Goal: Task Accomplishment & Management: Use online tool/utility

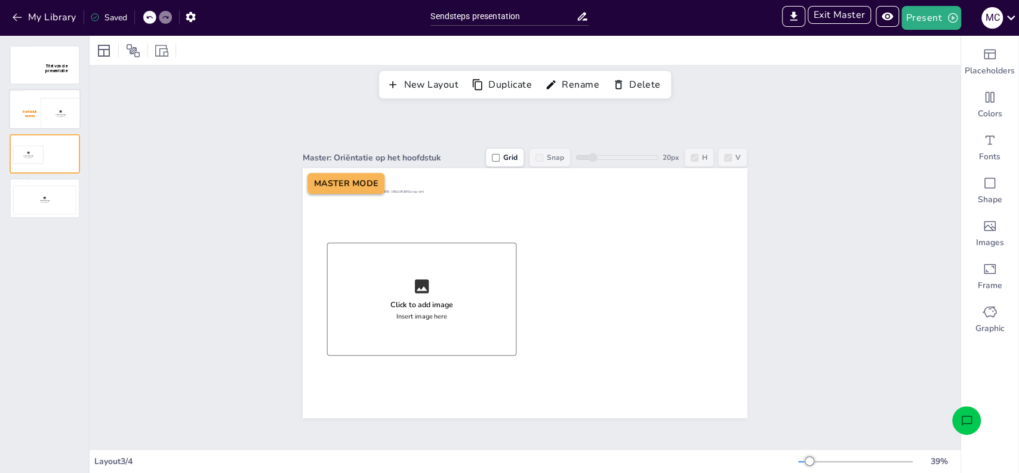
click at [63, 113] on div at bounding box center [44, 110] width 69 height 38
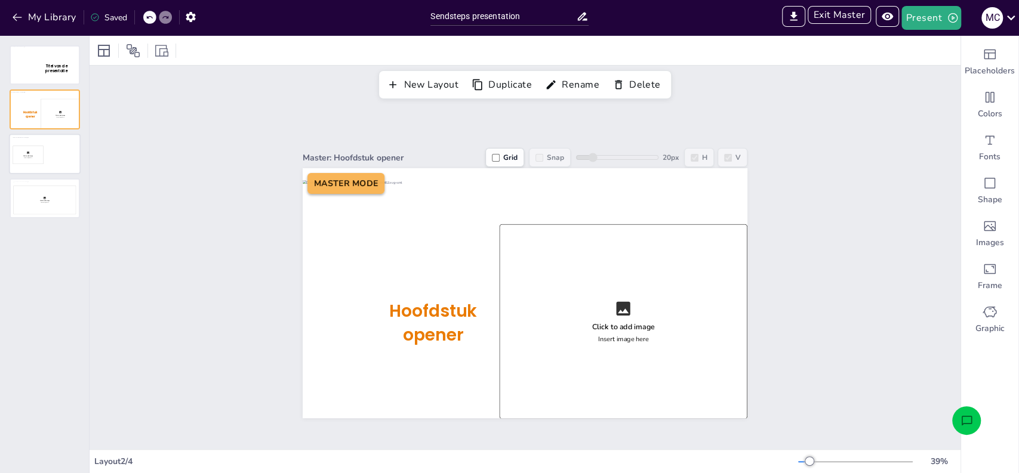
click at [48, 165] on div at bounding box center [44, 154] width 69 height 38
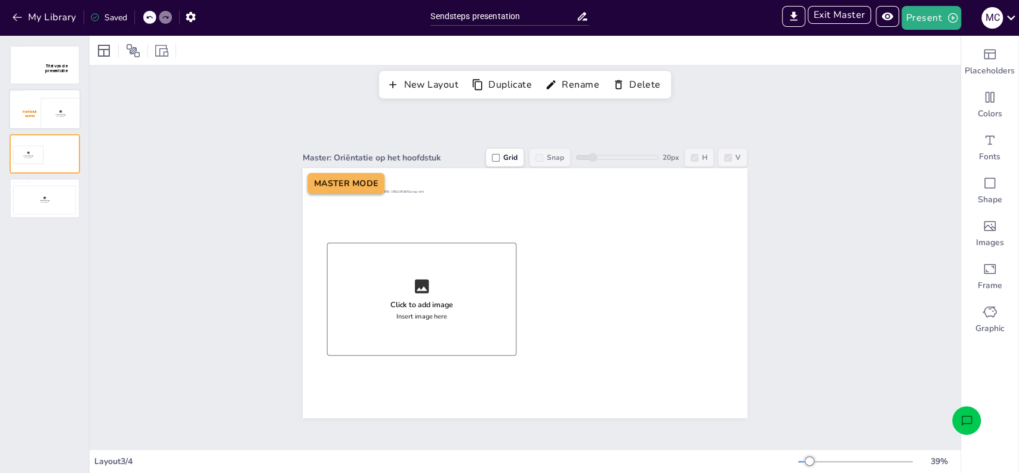
click at [49, 118] on div at bounding box center [44, 110] width 69 height 38
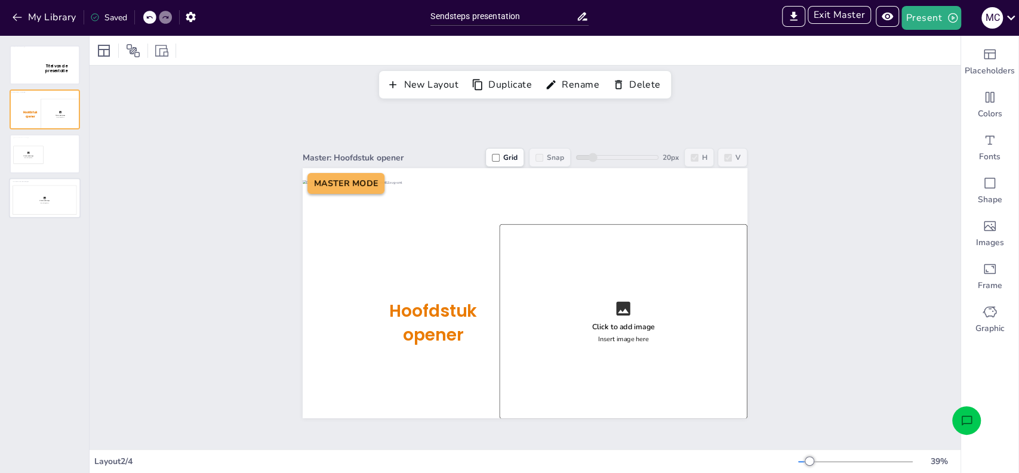
click at [45, 195] on div at bounding box center [44, 199] width 69 height 38
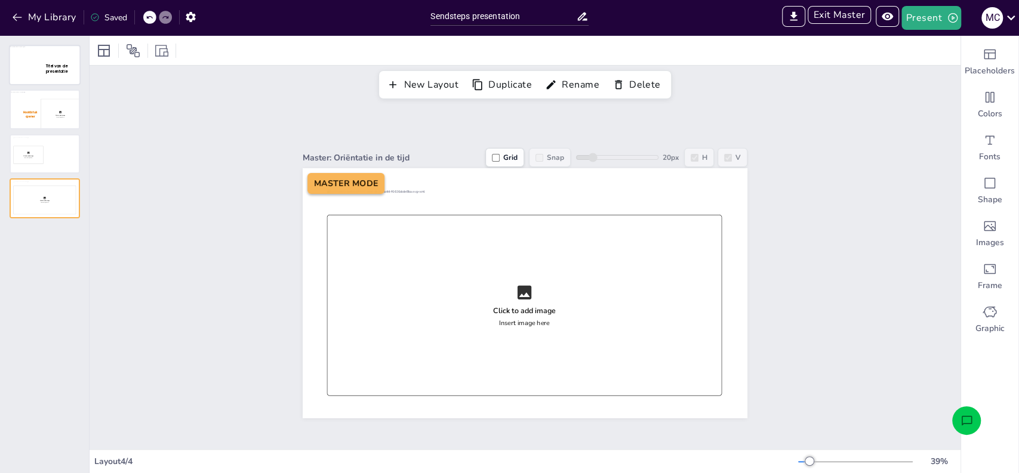
click at [49, 76] on div at bounding box center [44, 65] width 69 height 38
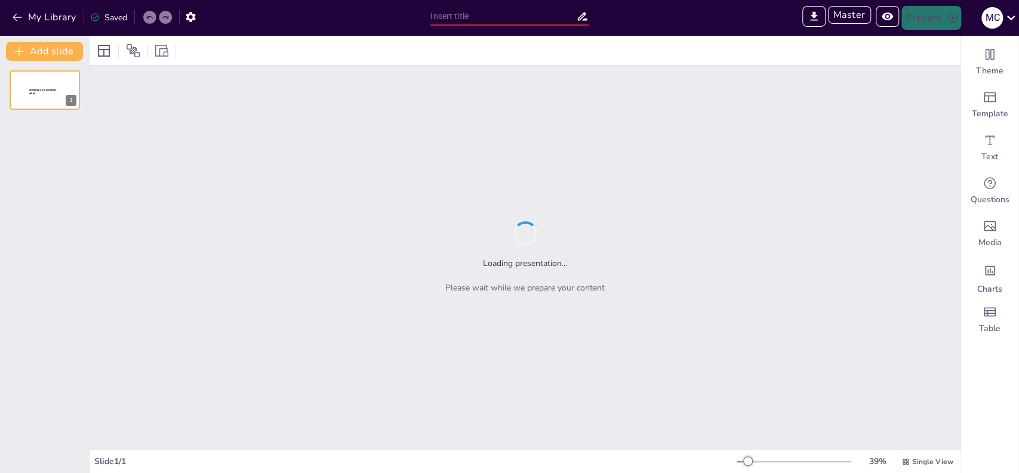
type input "test"
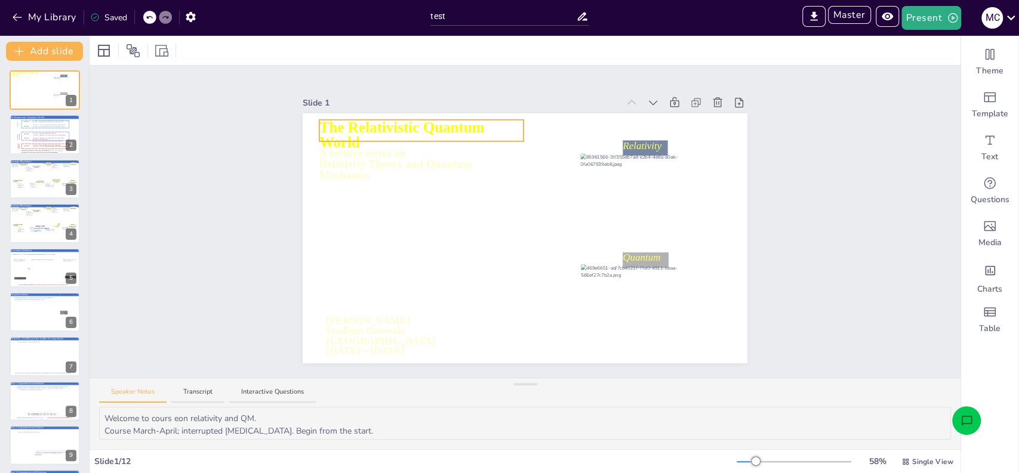
click at [349, 131] on icon at bounding box center [421, 130] width 204 height 21
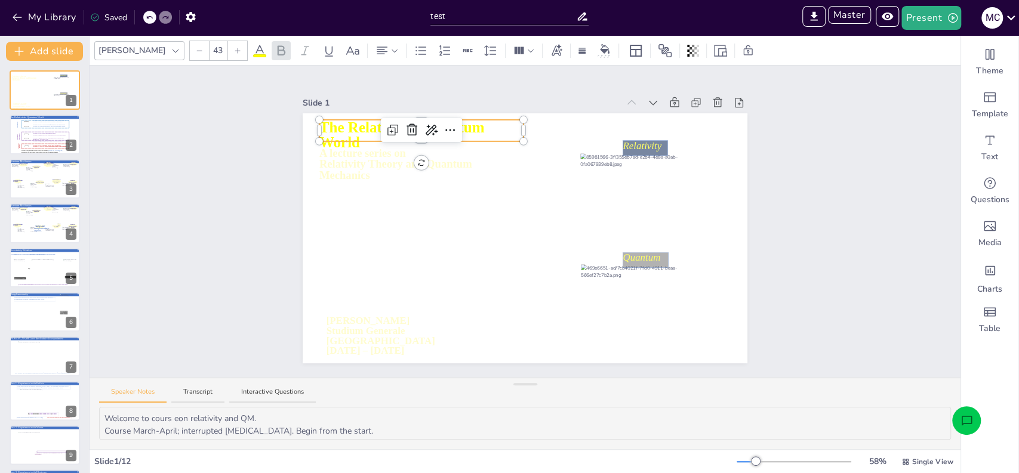
click at [344, 119] on span "The Relativistic Quantum World" at bounding box center [403, 134] width 168 height 31
click at [355, 168] on icon at bounding box center [421, 162] width 205 height 30
type input "32"
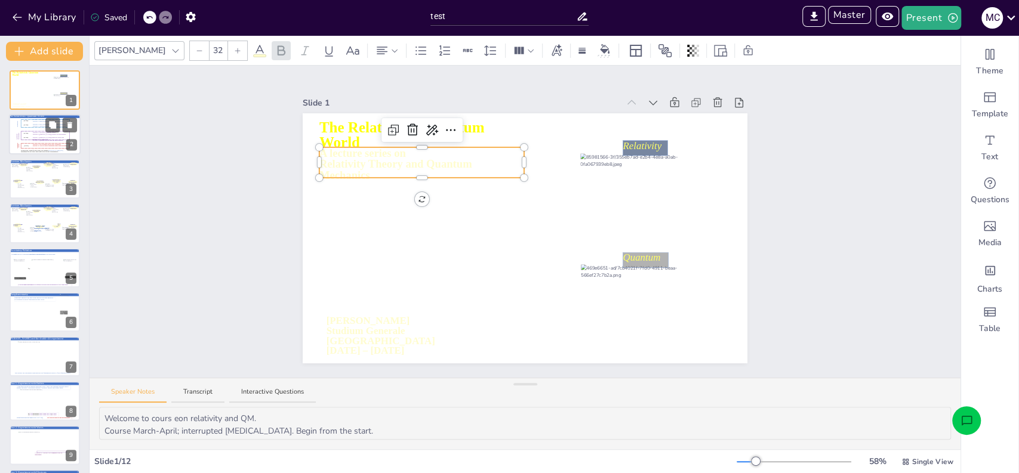
click at [43, 133] on icon at bounding box center [45, 136] width 48 height 8
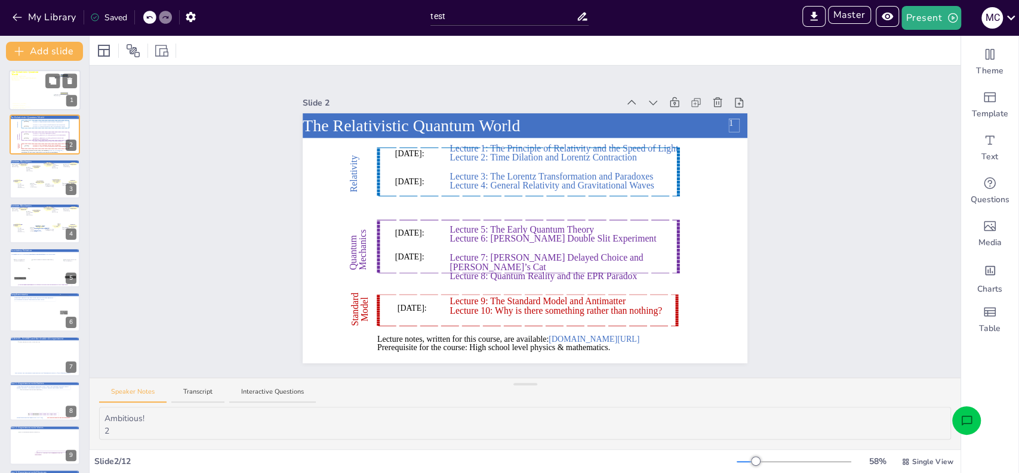
click at [30, 90] on div at bounding box center [45, 91] width 72 height 50
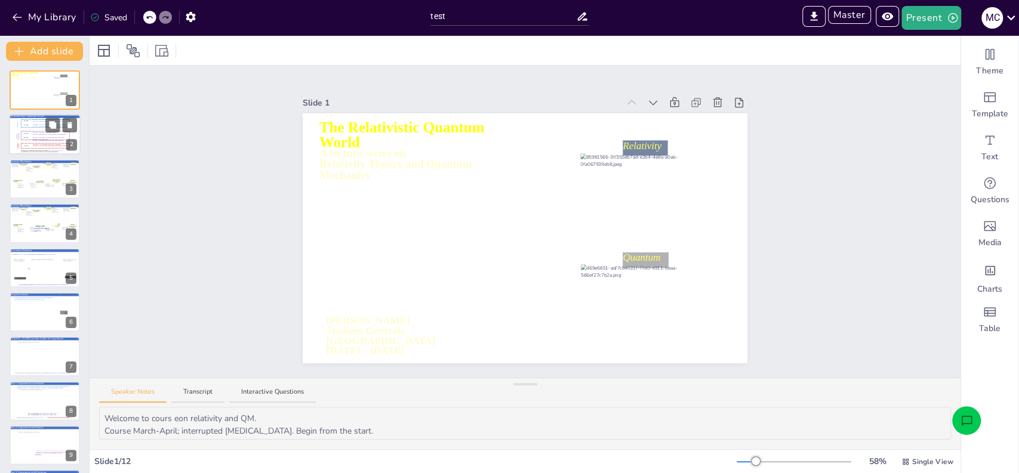
click at [45, 139] on icon at bounding box center [45, 136] width 48 height 8
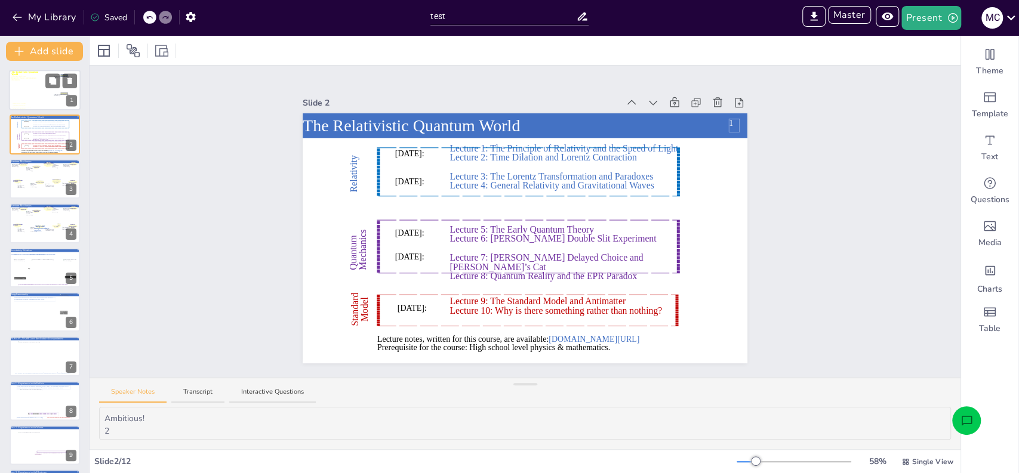
click at [24, 91] on div at bounding box center [45, 91] width 72 height 50
type textarea "Welcome to cours eon relativity and QM. Course March-April; interrupted Covid-1…"
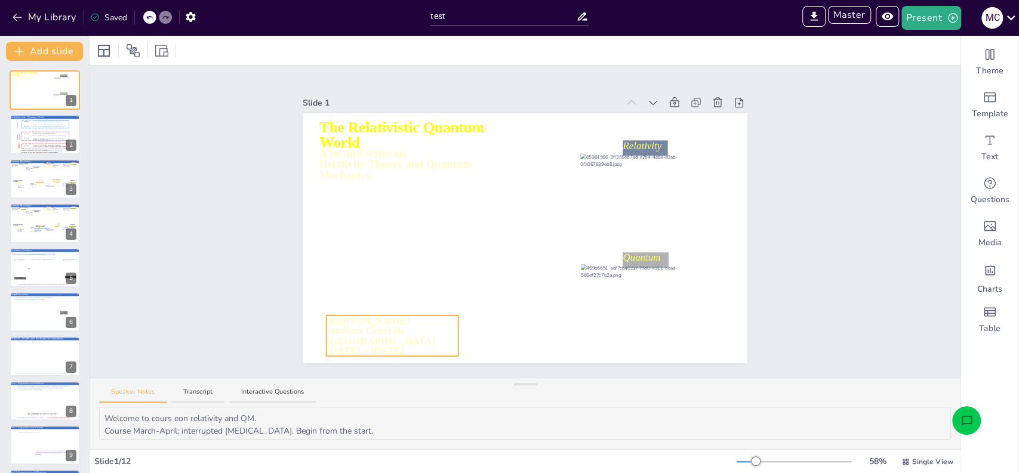
click at [337, 318] on icon at bounding box center [393, 336] width 132 height 41
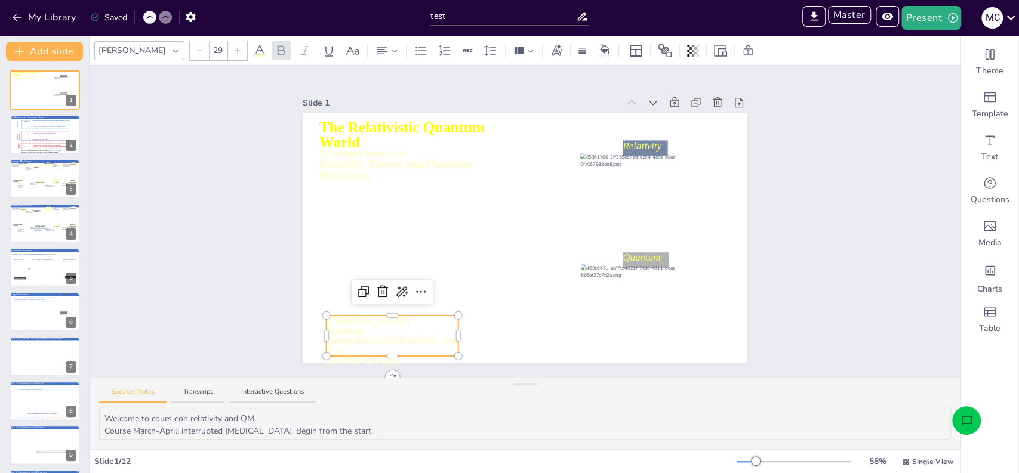
click at [375, 316] on div at bounding box center [393, 318] width 132 height 5
click at [367, 319] on span "Marcel Merk" at bounding box center [369, 320] width 84 height 11
click at [335, 319] on span "Marcel Merk" at bounding box center [369, 320] width 84 height 11
click at [249, 310] on div "Slide 1 A lecture series on Relativity Theory and Quantum Mechanics The Relativ…" at bounding box center [525, 222] width 871 height 312
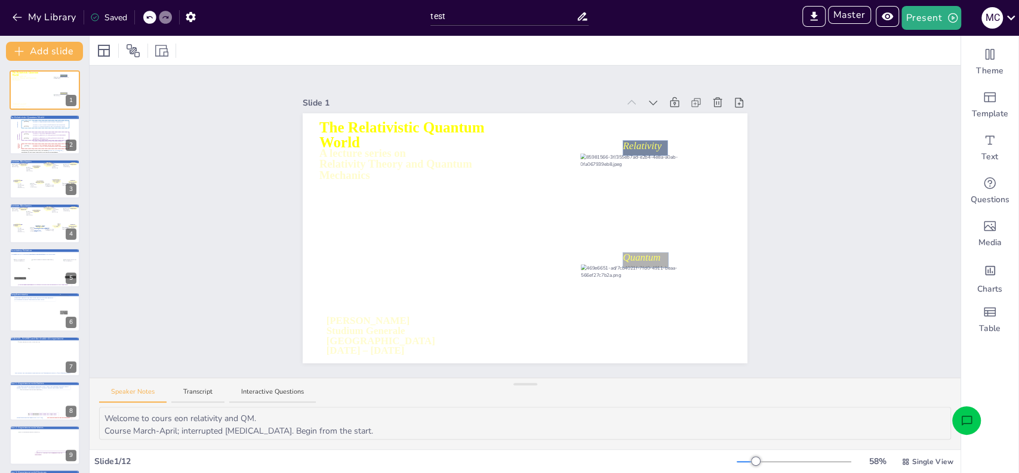
click at [968, 420] on icon "Open assistant chat" at bounding box center [967, 421] width 13 height 13
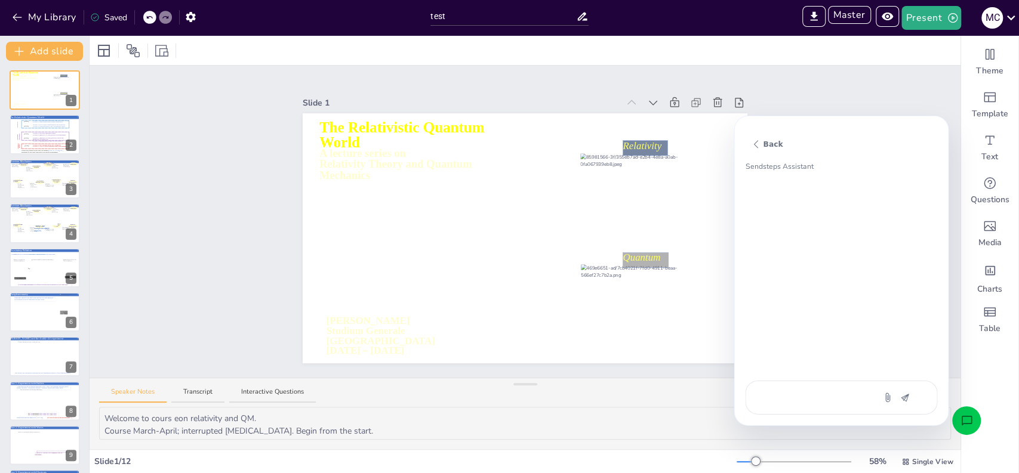
click at [818, 390] on div at bounding box center [841, 398] width 192 height 34
click at [802, 401] on textarea at bounding box center [810, 398] width 100 height 14
type textarea "C"
type textarea "x"
type textarea "Co"
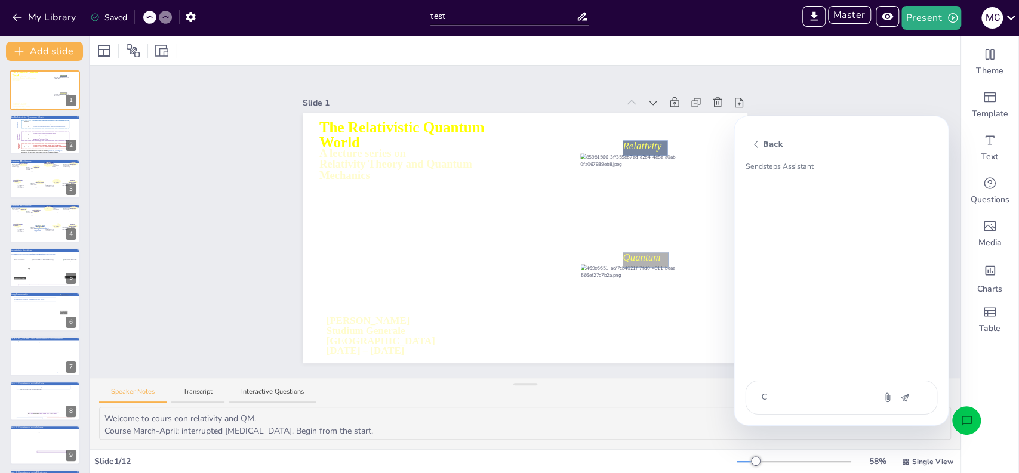
type textarea "x"
type textarea "Cou"
type textarea "x"
type textarea "Coul"
type textarea "x"
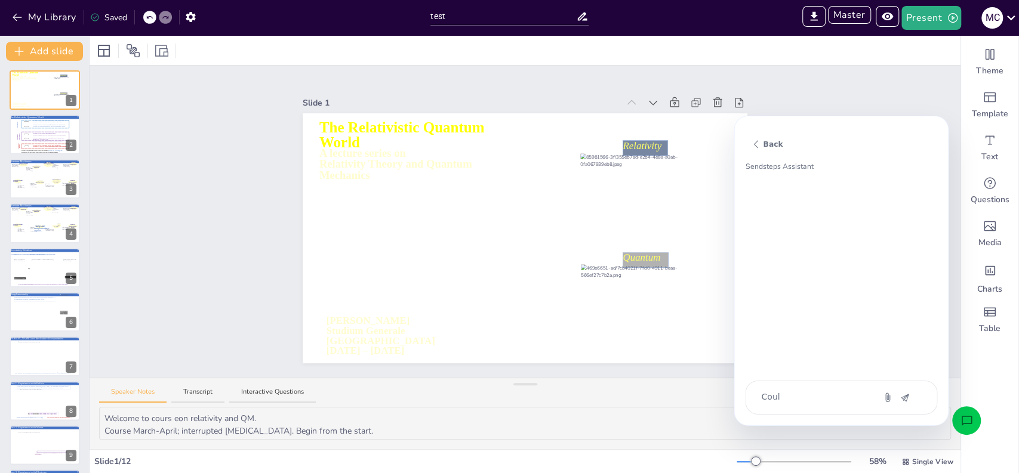
type textarea "Could"
type textarea "x"
type textarea "Could"
type textarea "x"
type textarea "Could y"
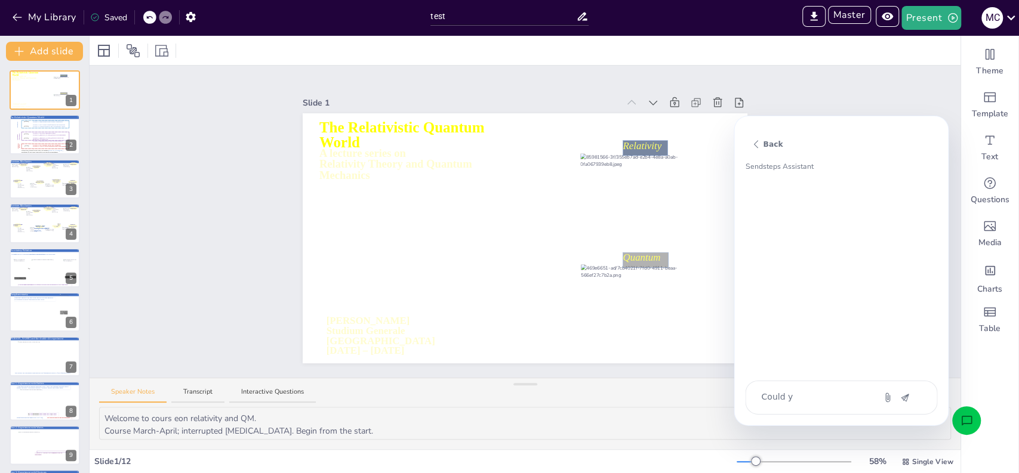
type textarea "x"
type textarea "Could yo"
type textarea "x"
type textarea "Could you"
type textarea "x"
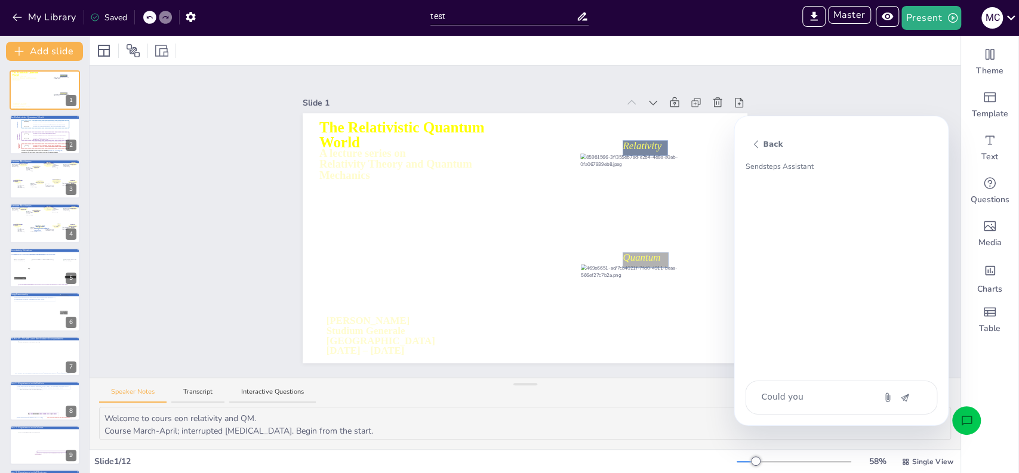
type textarea "Could you"
type textarea "x"
type textarea "Could you a"
type textarea "x"
type textarea "Could you ad"
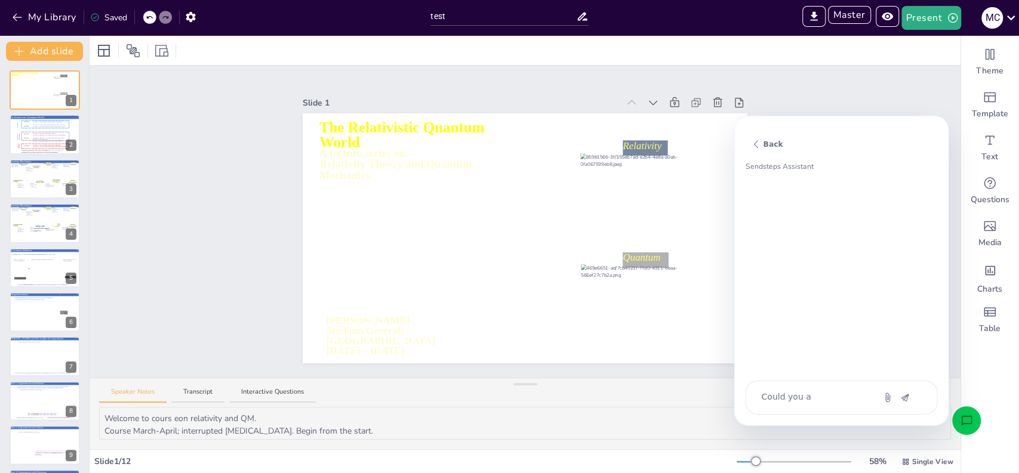
type textarea "x"
type textarea "Could you add"
type textarea "x"
type textarea "Could you add"
type textarea "x"
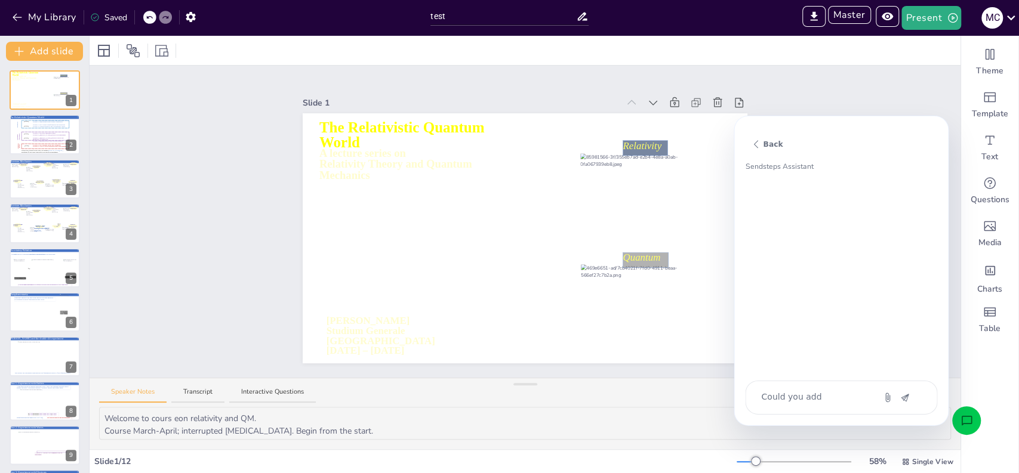
type textarea "Could you add t"
type textarea "x"
type textarea "Could you add tr"
type textarea "x"
type textarea "Could you add tra"
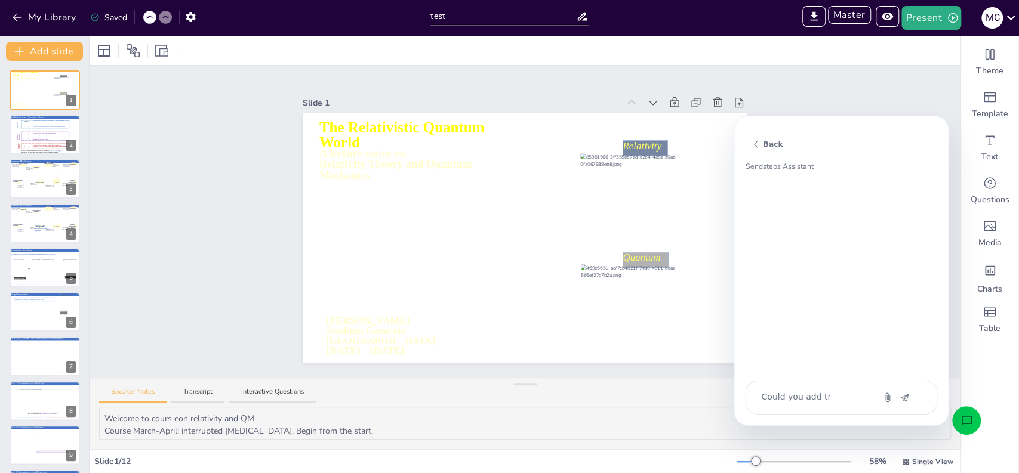
type textarea "x"
type textarea "Could you add tran"
type textarea "x"
type textarea "Could you add trans"
type textarea "x"
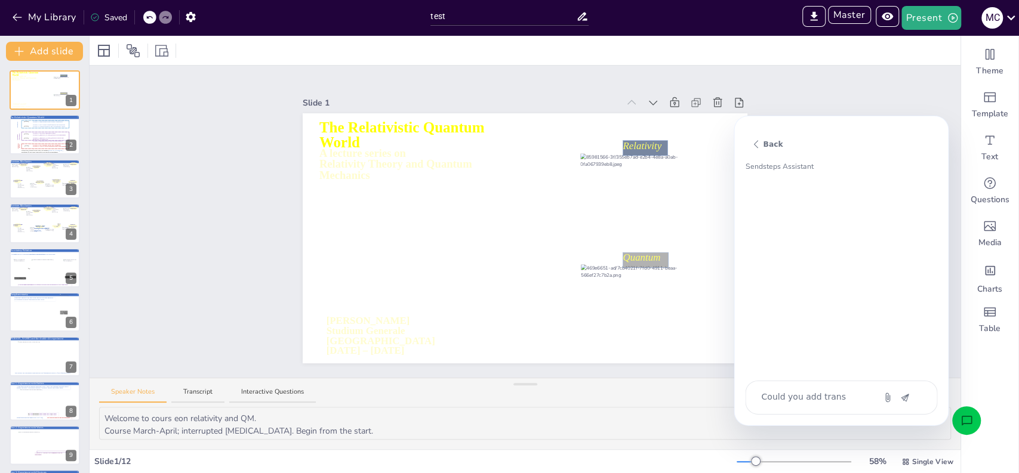
type textarea "Could you add transc"
type textarea "x"
type textarea "Could you add transcr"
type textarea "x"
type textarea "Could you add transcri"
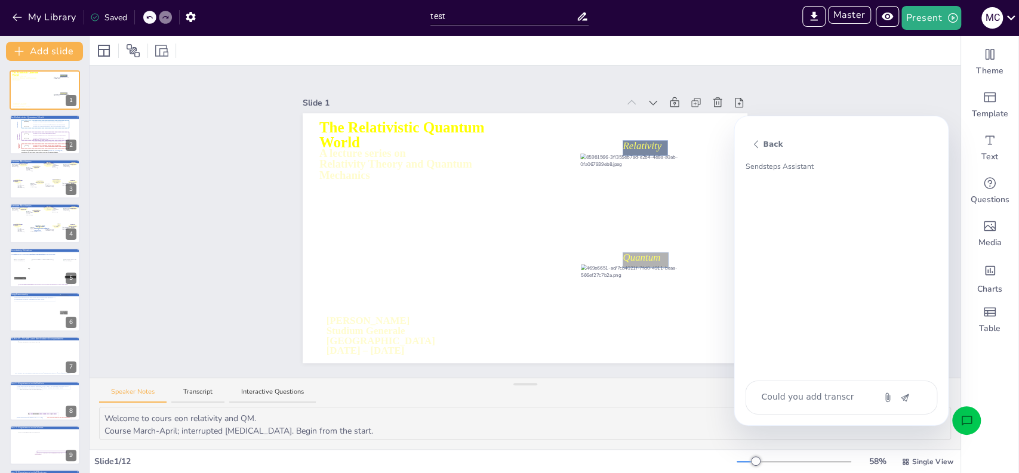
type textarea "x"
type textarea "Could you add transcrip"
type textarea "x"
type textarea "Could you add transcript"
type textarea "x"
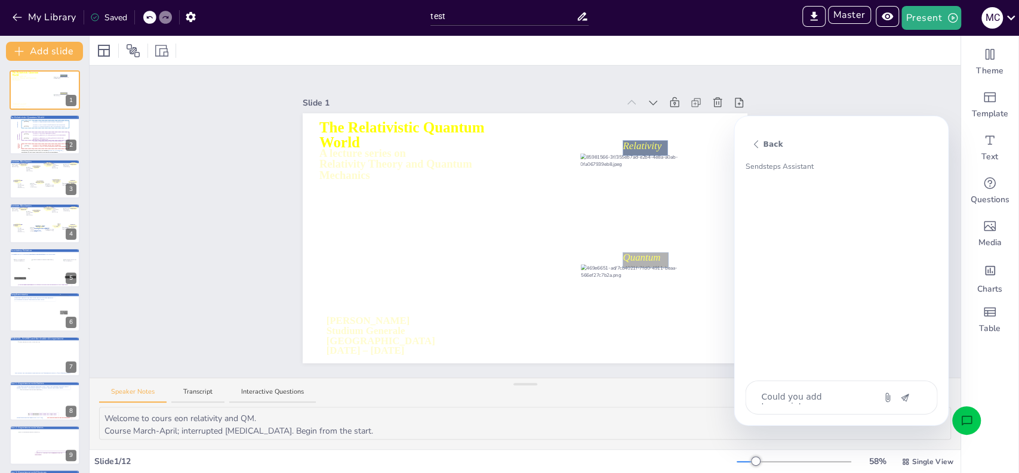
type textarea "Could you add transcript"
type textarea "x"
type textarea "Could you add transcript t"
type textarea "x"
type textarea "Could you add transcript to"
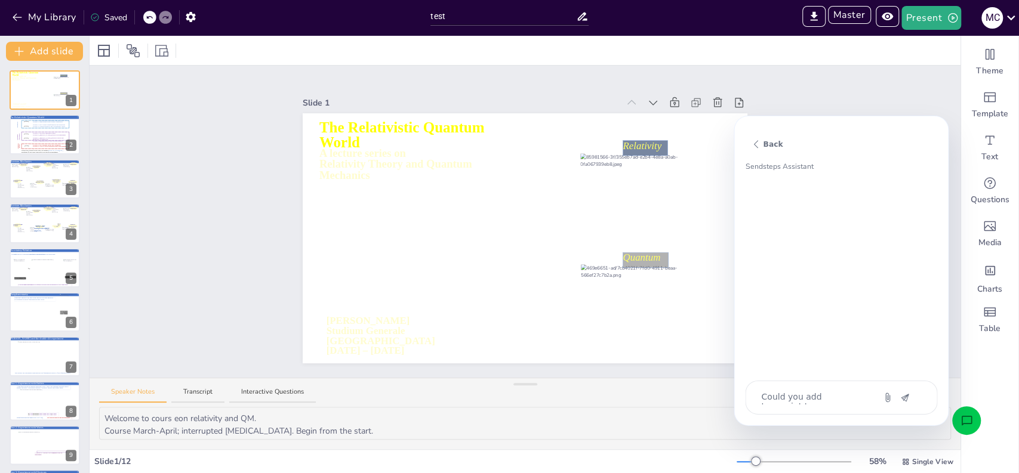
type textarea "x"
type textarea "Could you add transcript to"
type textarea "x"
type textarea "Could you add transcript to e"
type textarea "x"
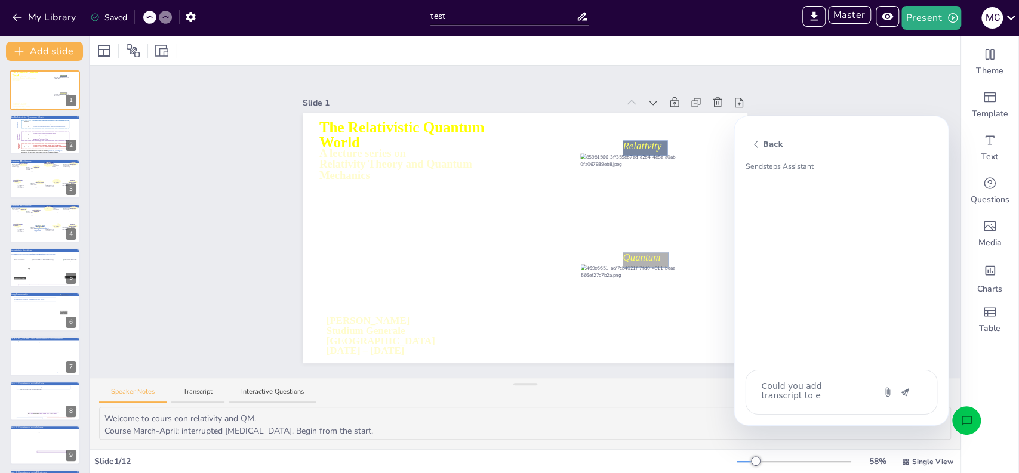
type textarea "Could you add transcript to ev"
type textarea "x"
type textarea "Could you add transcript to eve"
type textarea "x"
type textarea "Could you add transcript to ever"
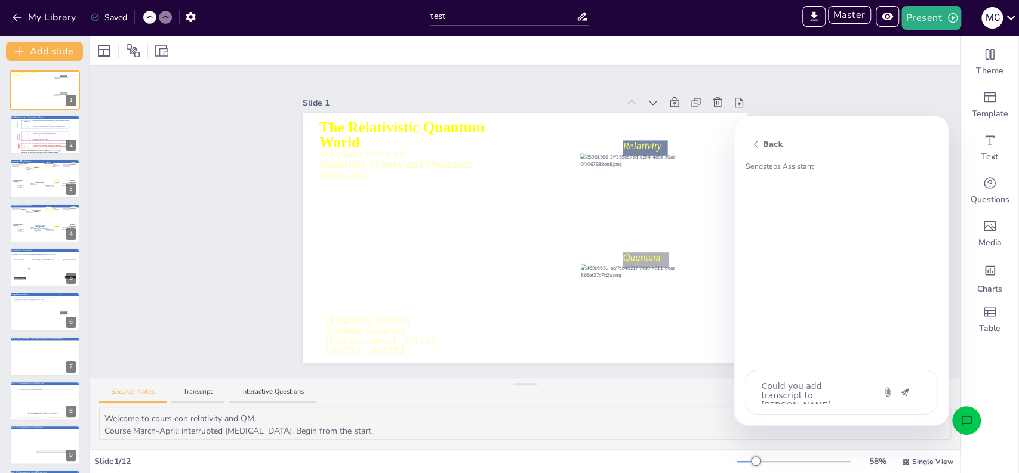
type textarea "x"
type textarea "Could you add transcript to every"
type textarea "x"
type textarea "Could you add transcript to every"
type textarea "x"
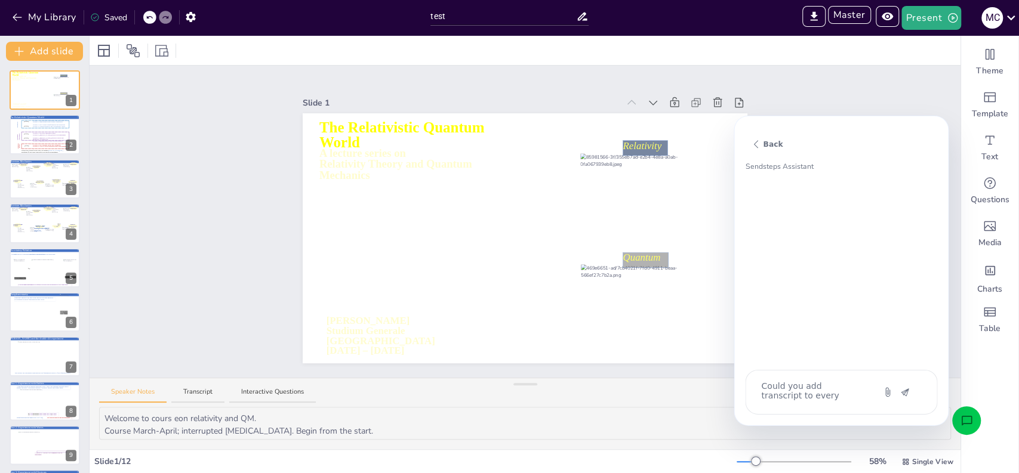
type textarea "Could you add transcript to every s"
type textarea "x"
type textarea "Could you add transcript to every sl"
type textarea "x"
type textarea "Could you add transcript to every slid"
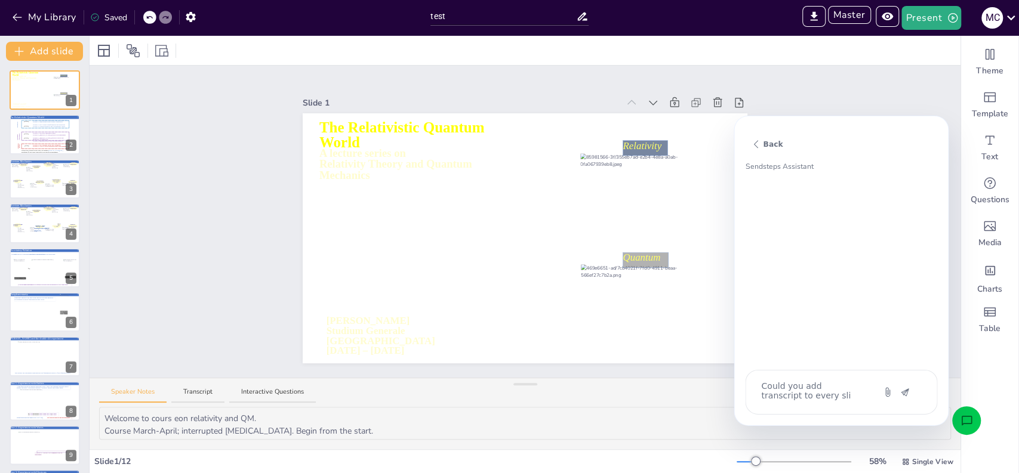
type textarea "x"
type textarea "Could you add transcript to every slide"
type textarea "x"
type textarea "Could you add transcript to every slide?"
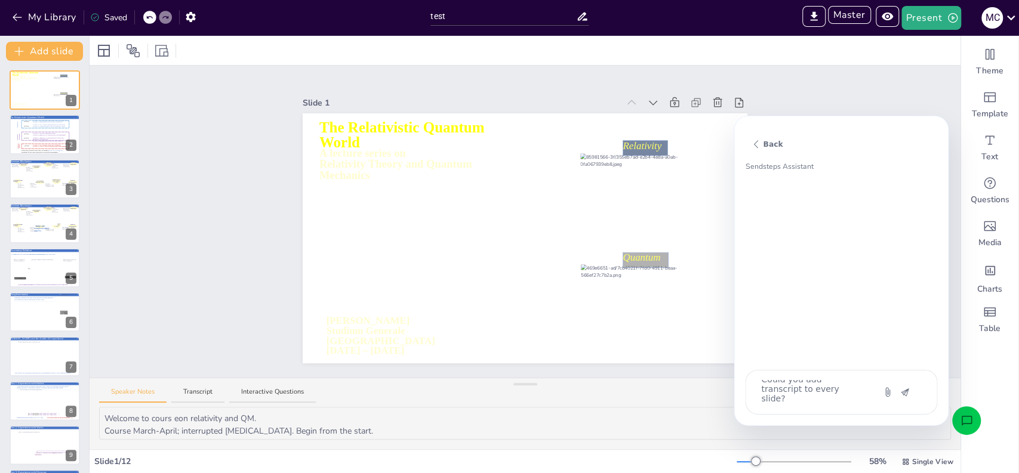
type textarea "x"
type textarea "Could you add transcript to every slide?"
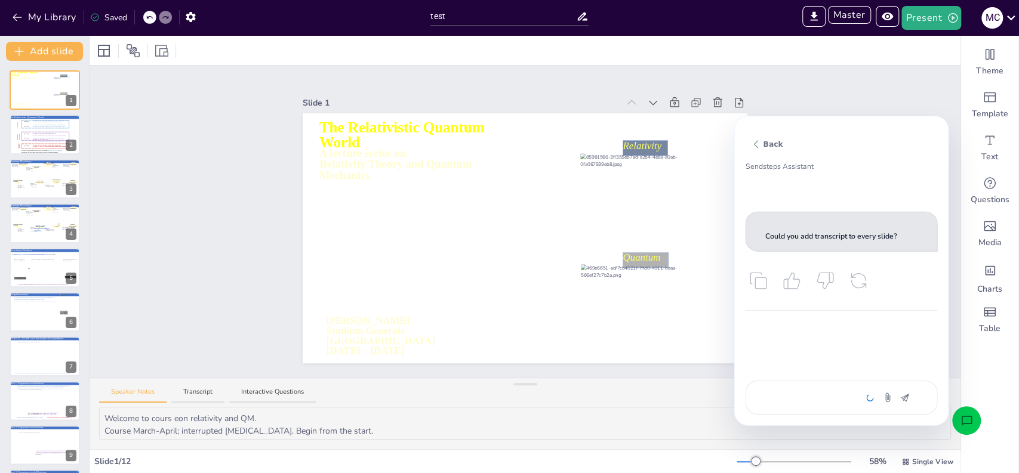
scroll to position [0, 0]
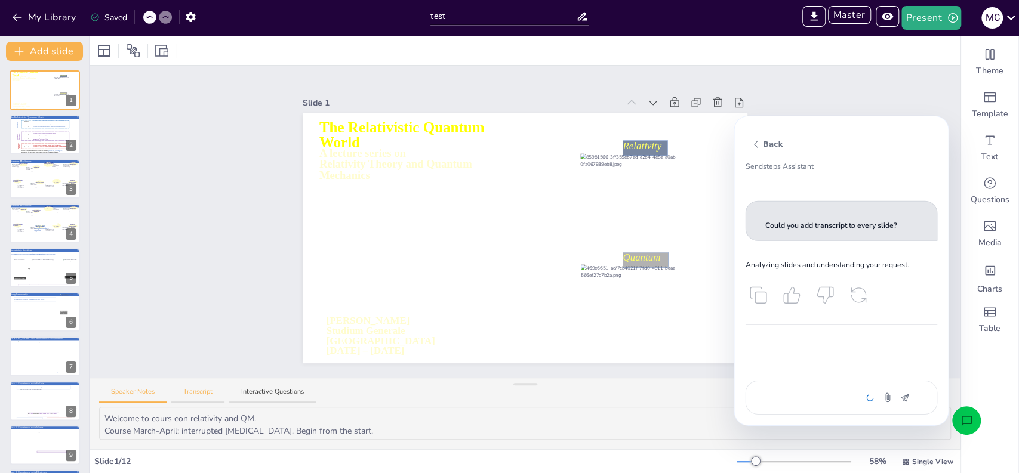
click at [191, 390] on button "Transcript" at bounding box center [197, 395] width 53 height 16
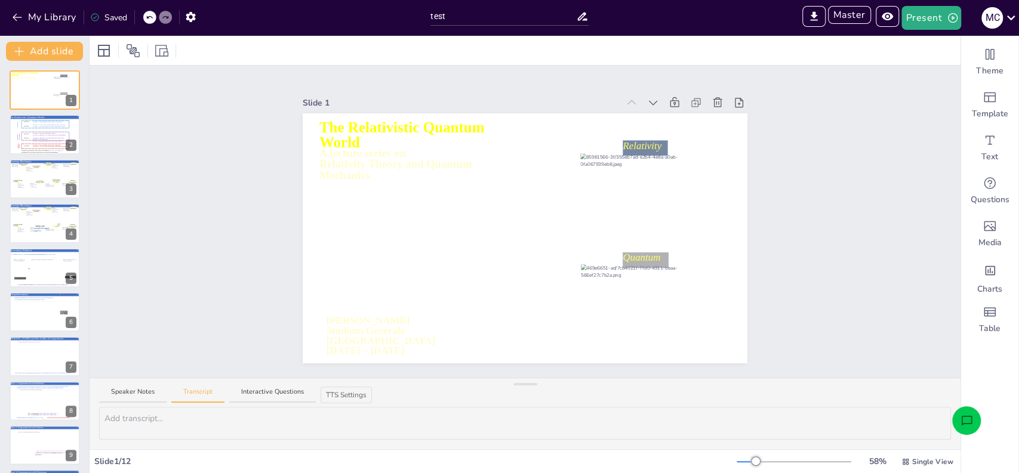
click at [965, 421] on icon "Open assistant chat" at bounding box center [967, 421] width 13 height 13
type textarea "x"
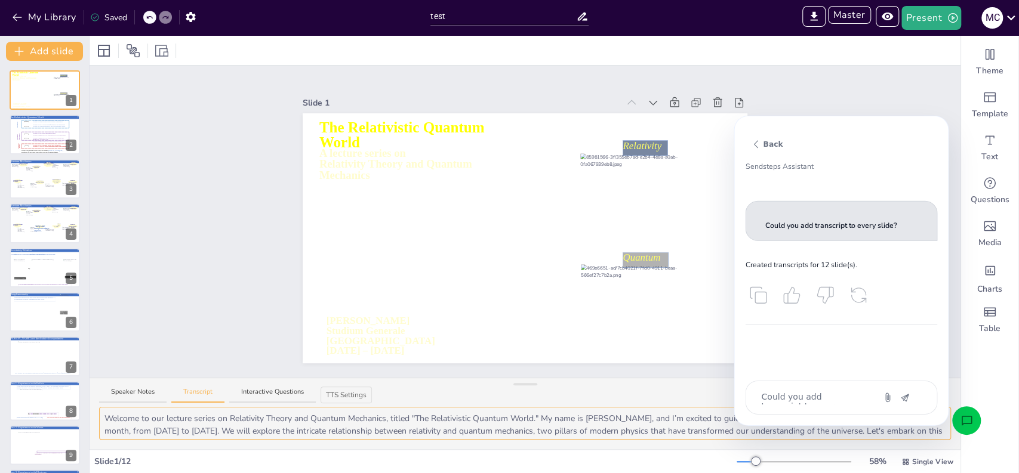
click at [162, 429] on textarea "Welcome to our lecture series on Relativity Theory and Quantum Mechanics, title…" at bounding box center [525, 423] width 852 height 33
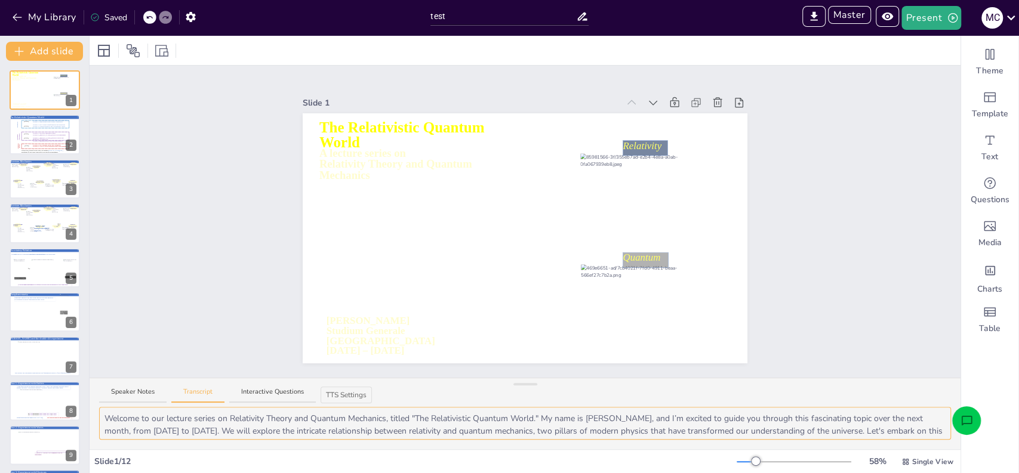
click at [104, 416] on textarea "Welcome to our lecture series on Relativity Theory and Quantum Mechanics, title…" at bounding box center [525, 423] width 852 height 33
click at [105, 420] on textarea "Welcome to our lecture series on Relativity Theory and Quantum Mechanics, title…" at bounding box center [525, 423] width 852 height 33
type textarea "Hello Sanoma Learning, Welcome to our lecture series on Relativity Theory and Q…"
click at [922, 15] on button "Present" at bounding box center [931, 18] width 60 height 24
click at [927, 72] on li "Play presentation" at bounding box center [949, 73] width 94 height 19
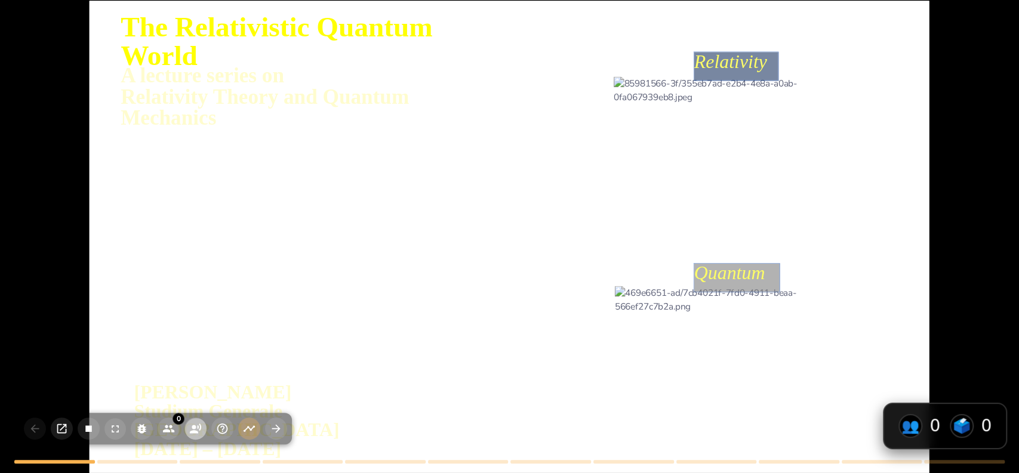
click at [195, 423] on icon "button" at bounding box center [195, 429] width 13 height 13
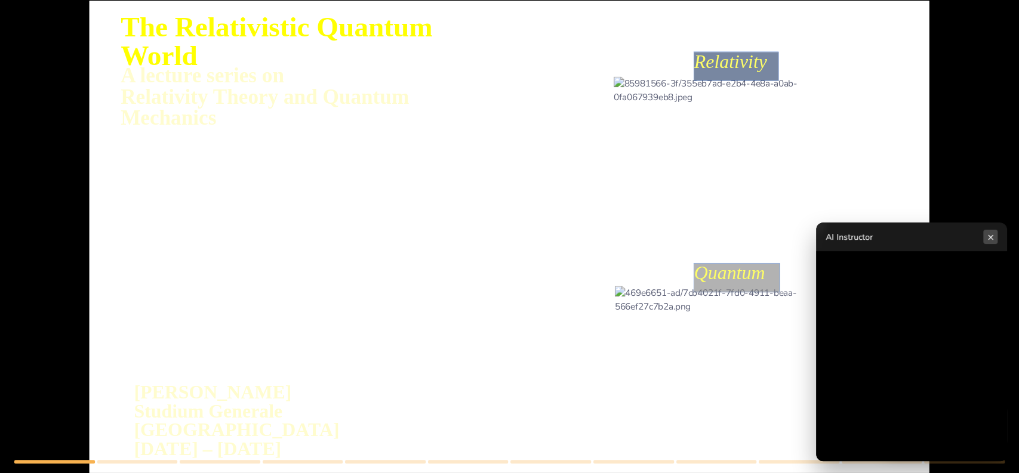
click at [994, 240] on button "×" at bounding box center [990, 237] width 14 height 14
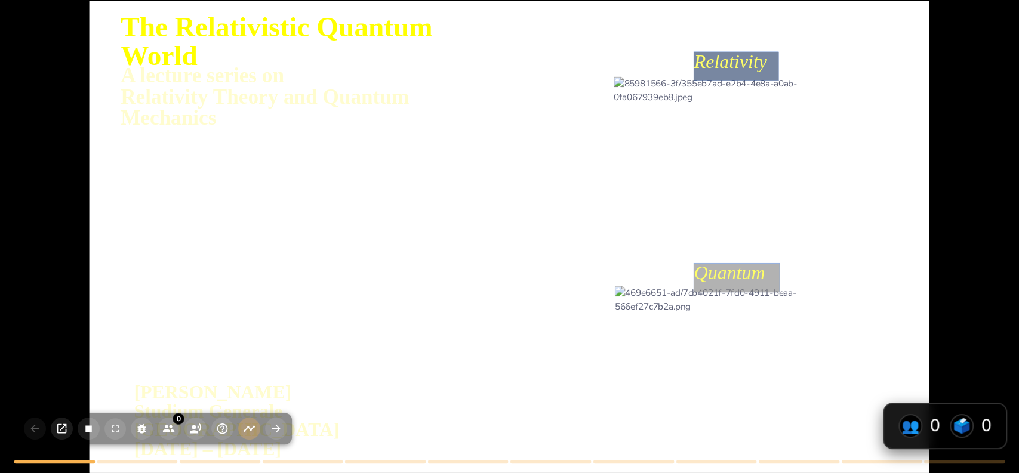
click at [244, 209] on div at bounding box center [510, 238] width 840 height 576
click at [109, 270] on div at bounding box center [510, 238] width 840 height 576
click at [194, 430] on icon "button" at bounding box center [195, 429] width 13 height 13
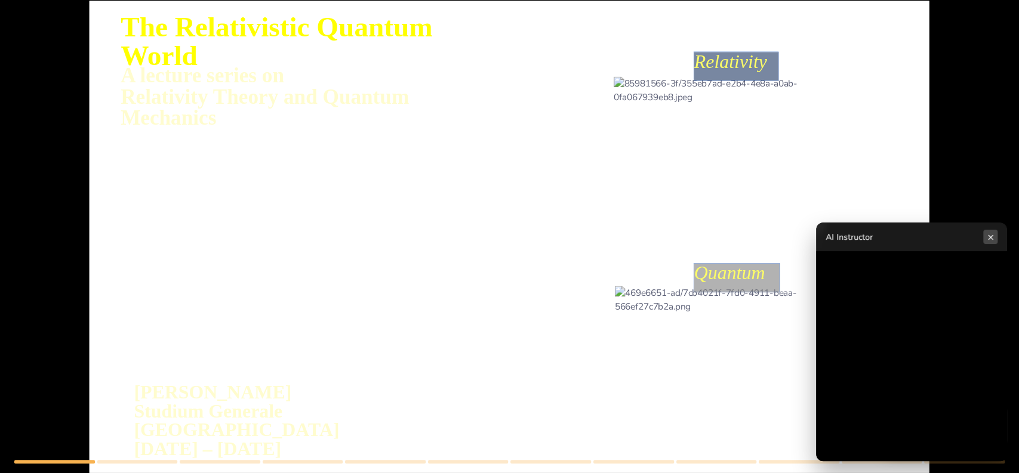
click at [993, 239] on button "×" at bounding box center [990, 237] width 14 height 14
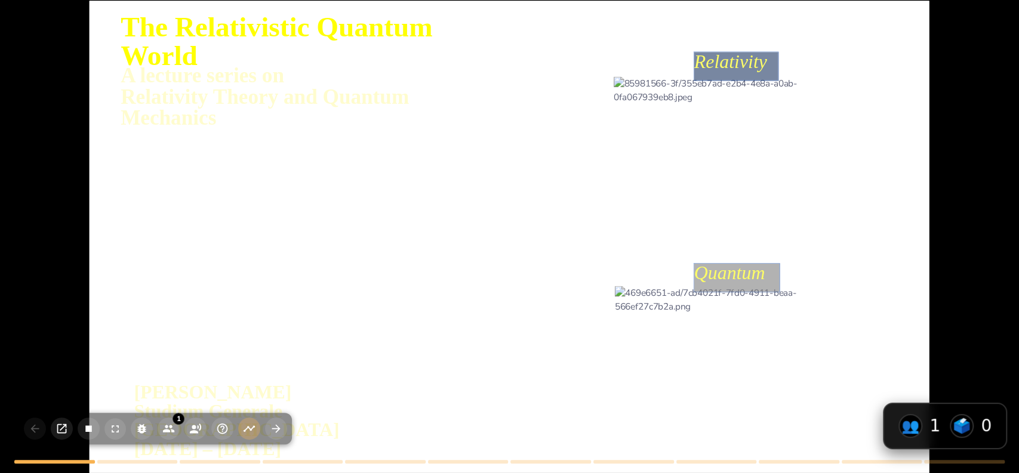
click at [616, 290] on div at bounding box center [739, 352] width 248 height 132
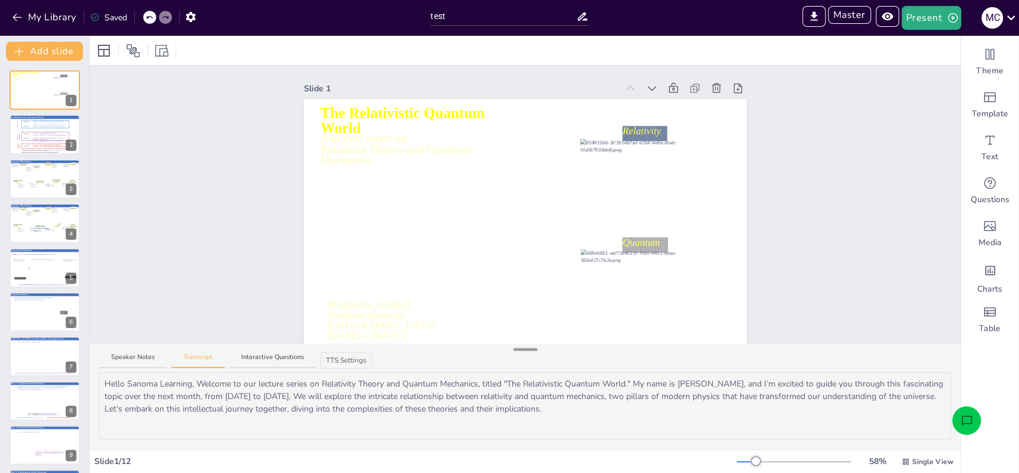
drag, startPoint x: 524, startPoint y: 386, endPoint x: 528, endPoint y: 350, distance: 36.1
click at [528, 350] on div at bounding box center [525, 350] width 24 height 12
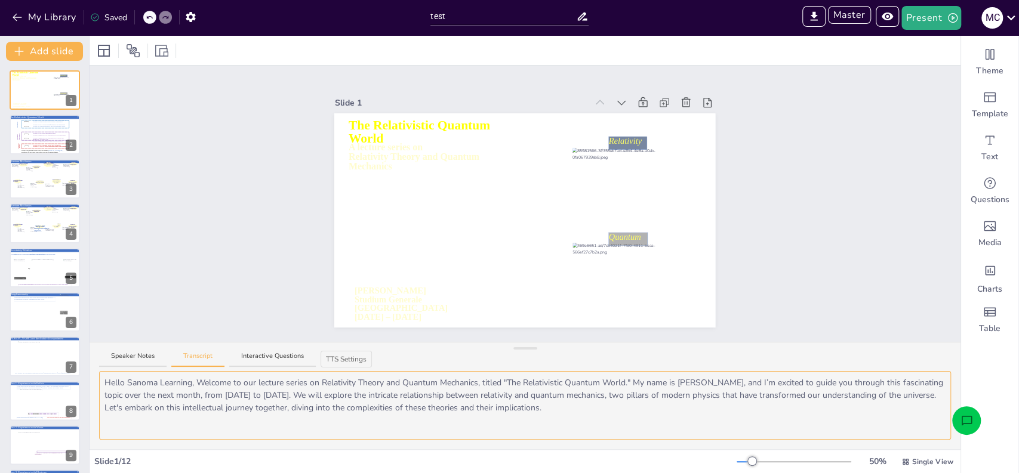
click at [318, 389] on textarea "Hello Sanoma Learning, Welcome to our lecture series on Relativity Theory and Q…" at bounding box center [525, 405] width 852 height 69
click at [966, 424] on icon "Open assistant chat" at bounding box center [966, 420] width 11 height 10
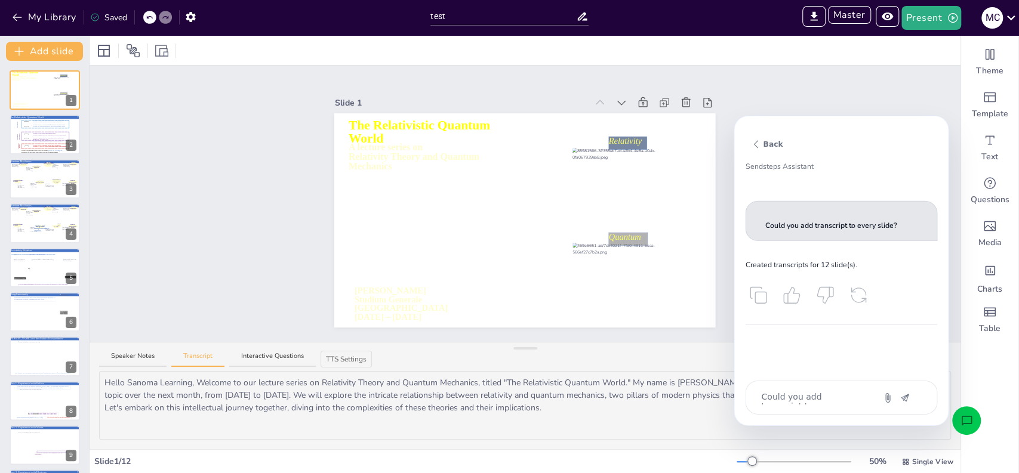
click at [888, 395] on icon "Attach" at bounding box center [887, 398] width 10 height 10
click at [805, 400] on textarea "Could you add transcript to every slide?" at bounding box center [810, 398] width 100 height 14
type textarea "x"
type textarea "C"
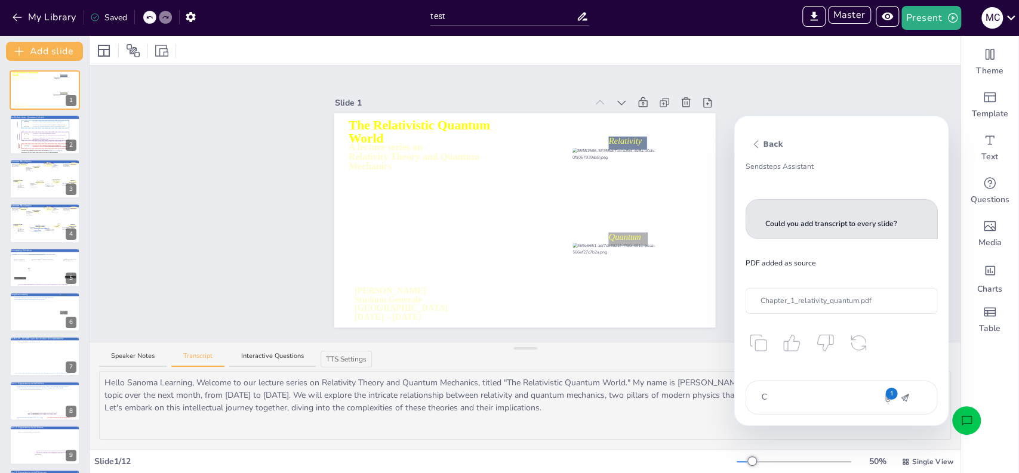
type textarea "x"
type textarea "Co"
type textarea "x"
type textarea "Cou"
type textarea "x"
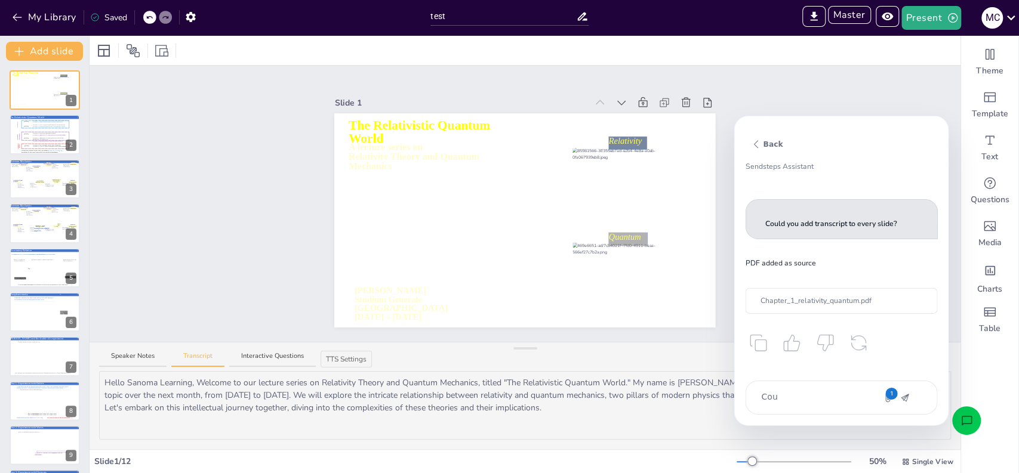
type textarea "Coul"
type textarea "x"
type textarea "Could"
type textarea "x"
type textarea "Could"
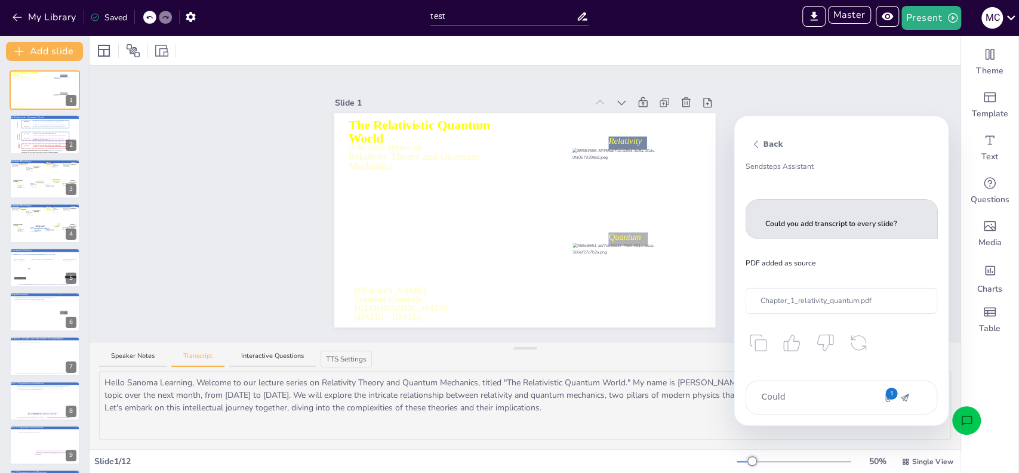
type textarea "x"
type textarea "Could y"
type textarea "x"
type textarea "Could you"
type textarea "x"
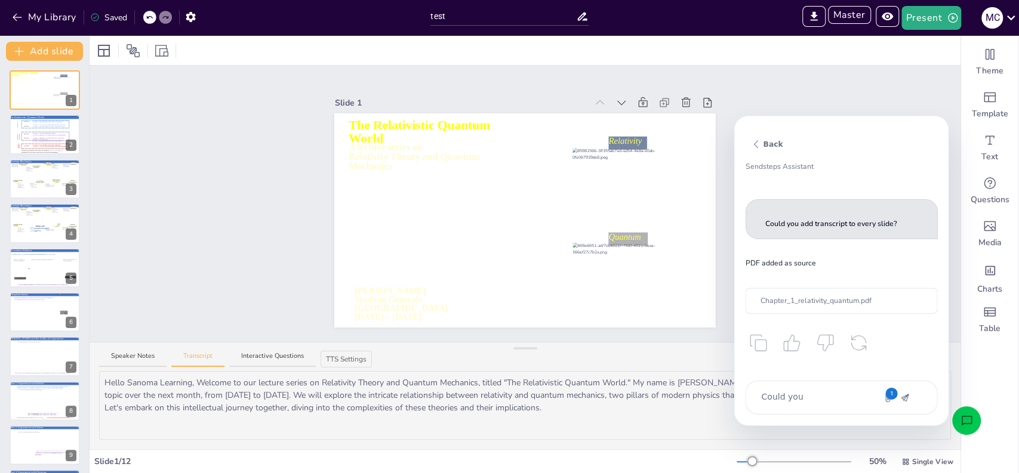
type textarea "Could you"
type textarea "x"
type textarea "Could you c"
type textarea "x"
type textarea "Could you cr"
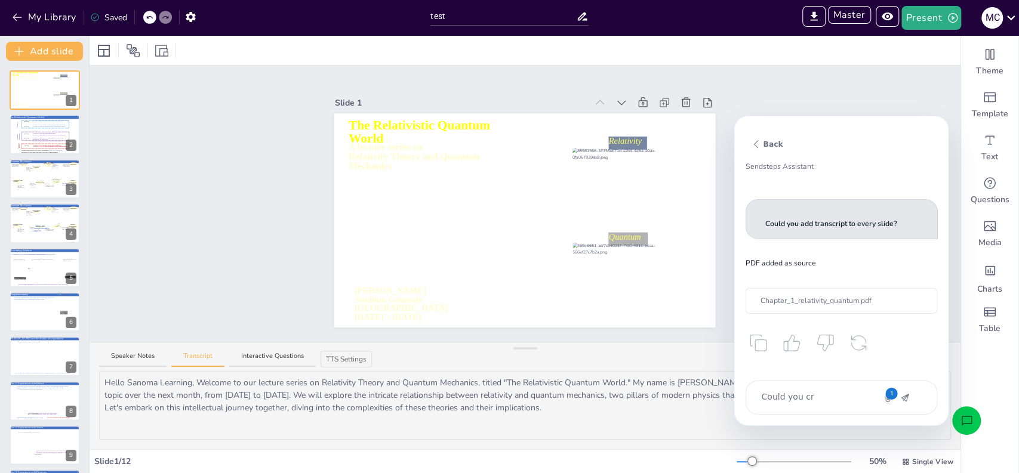
type textarea "x"
type textarea "Could you cre"
type textarea "x"
type textarea "Could you crea"
type textarea "x"
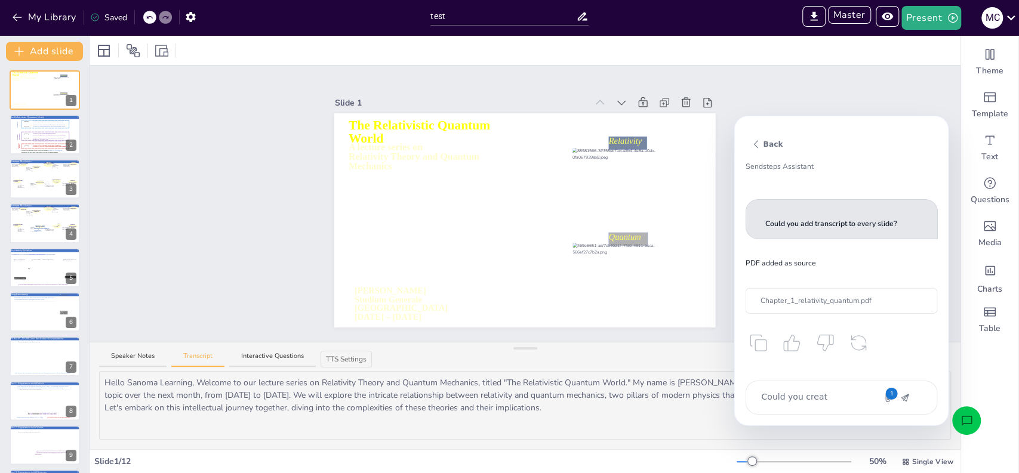
type textarea "Could you create"
type textarea "x"
type textarea "Could you create"
type textarea "x"
type textarea "Could you create 5"
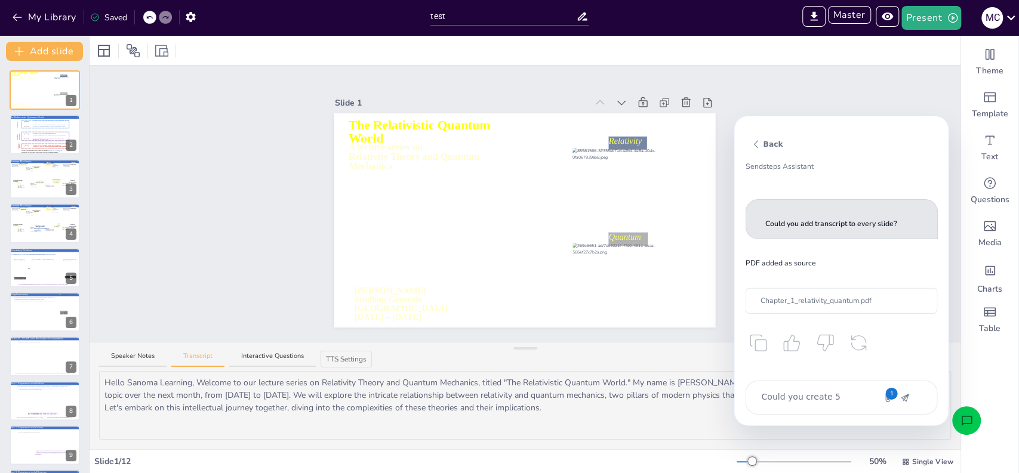
type textarea "x"
type textarea "Could you create 5 q"
type textarea "x"
type textarea "Could you create 5 qu"
type textarea "x"
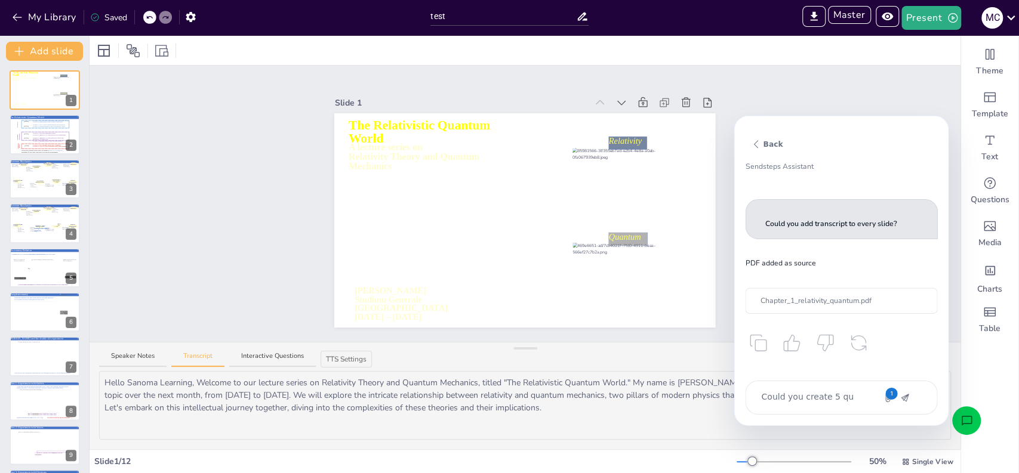
type textarea "Could you create 5 qui"
type textarea "x"
type textarea "Could you create 5 quiz"
type textarea "x"
type textarea "Could you create 5 quiz"
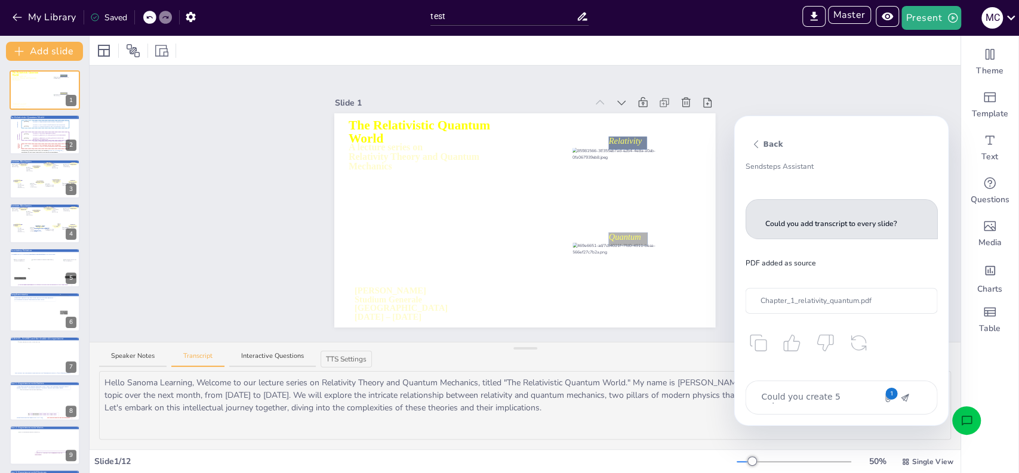
type textarea "x"
type textarea "Could you create 5 quiz q"
type textarea "x"
type textarea "Could you create 5 quiz qu"
type textarea "x"
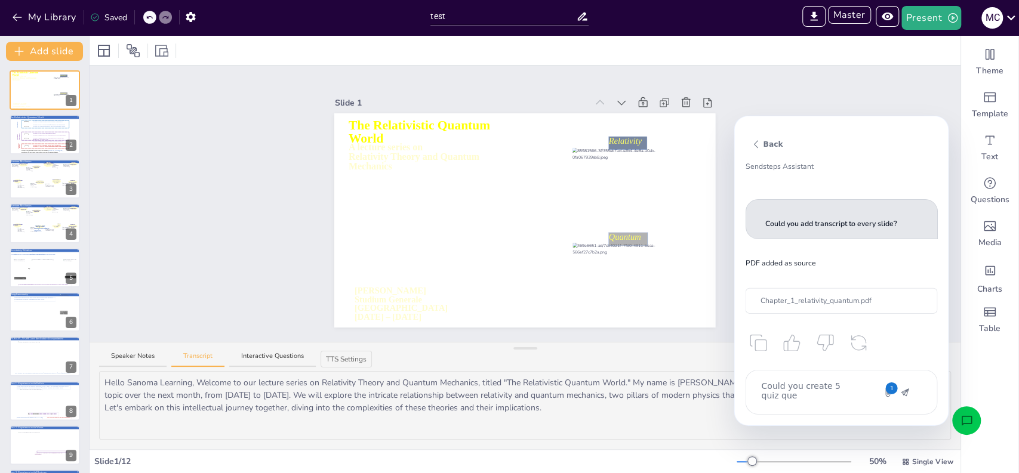
type textarea "Could you create 5 quiz ques"
type textarea "x"
type textarea "Could you create 5 quiz quest"
type textarea "x"
type textarea "Could you create 5 quiz questi"
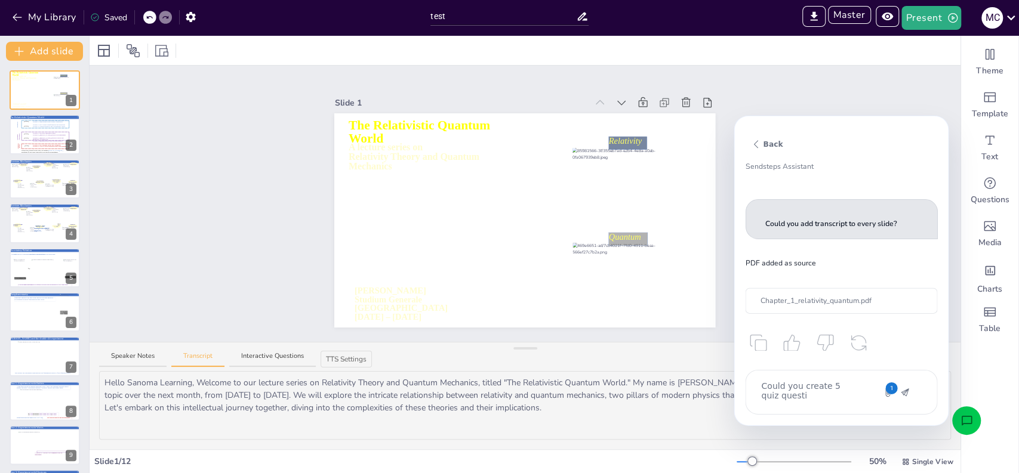
type textarea "x"
type textarea "Could you create 5 quiz question"
type textarea "x"
type textarea "Could you create 5 quiz questions"
type textarea "x"
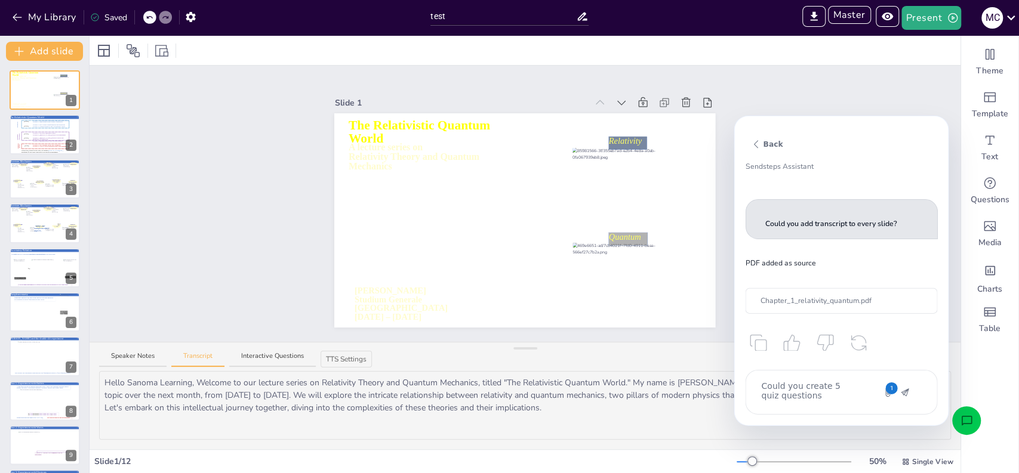
type textarea "Could you create 5 quiz questions"
type textarea "x"
type textarea "Could you create 5 quiz questions b"
type textarea "x"
type textarea "Could you create 5 quiz questions ba"
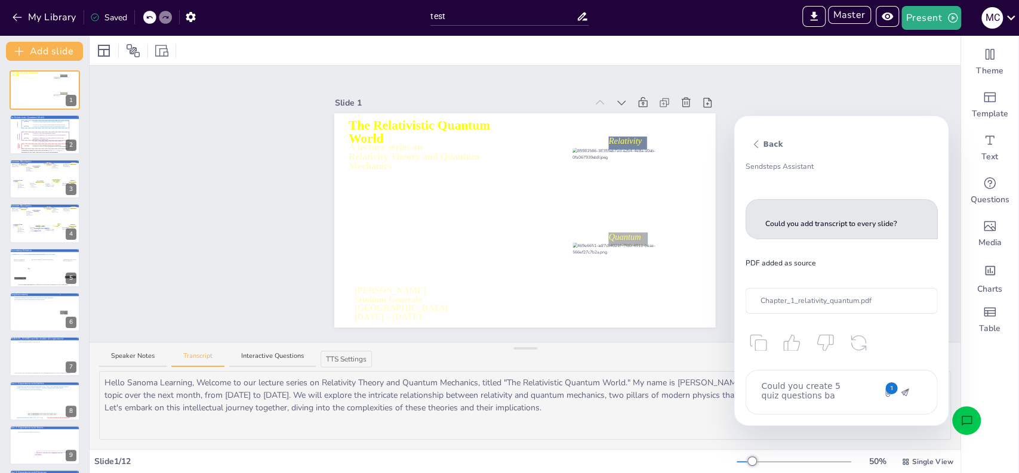
type textarea "x"
type textarea "Could you create 5 quiz questions bas"
type textarea "x"
type textarea "Could you create 5 quiz questions base"
type textarea "x"
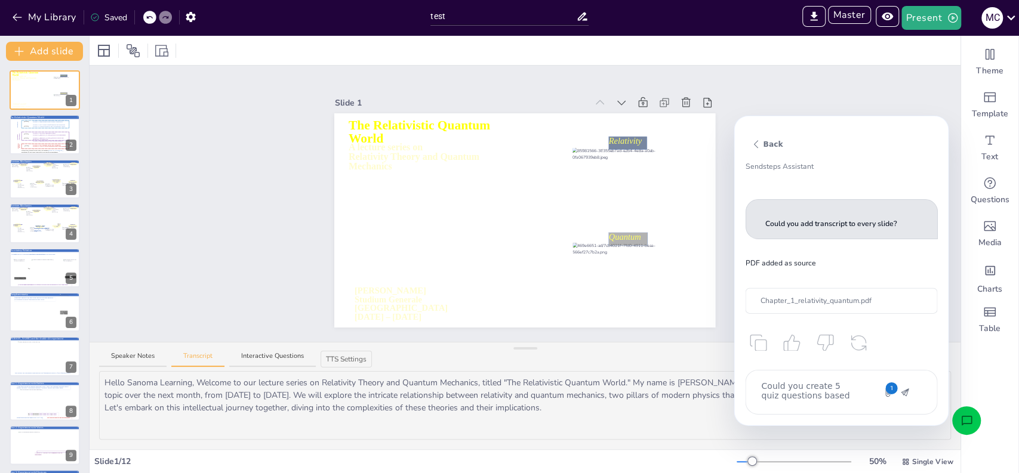
type textarea "Could you create 5 quiz questions based"
type textarea "x"
type textarea "Could you create 5 quiz questions based o"
type textarea "x"
type textarea "Could you create 5 quiz questions based on"
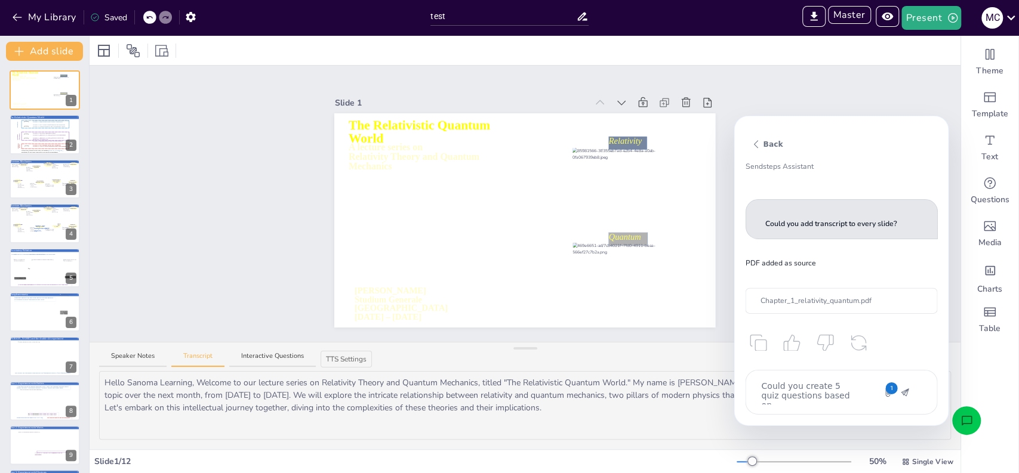
type textarea "x"
type textarea "Could you create 5 quiz questions based on"
type textarea "x"
type textarea "Could you create 5 quiz questions based on t"
type textarea "x"
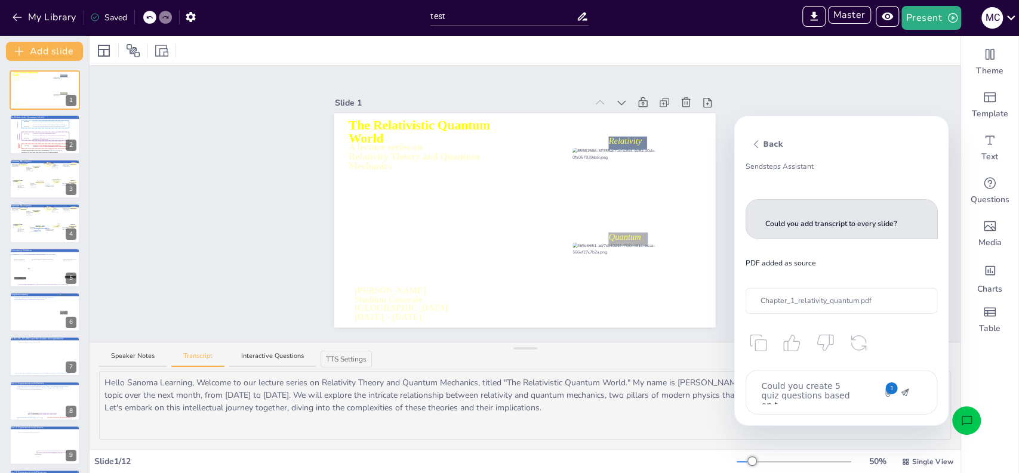
type textarea "Could you create 5 quiz questions based on th"
type textarea "x"
type textarea "Could you create 5 quiz questions based on thi"
type textarea "x"
type textarea "Could you create 5 quiz questions based on this"
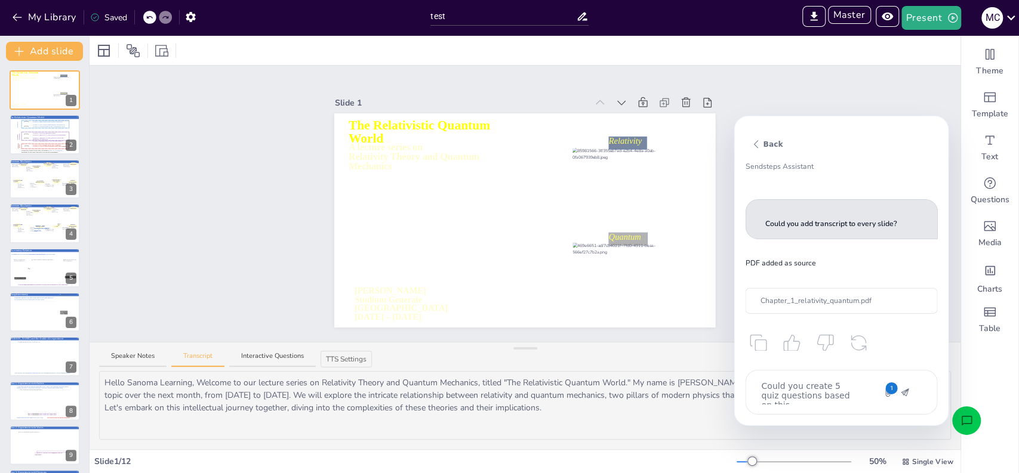
type textarea "x"
type textarea "Could you create 5 quiz questions based on this"
type textarea "x"
type textarea "Could you create 5 quiz questions based on this f"
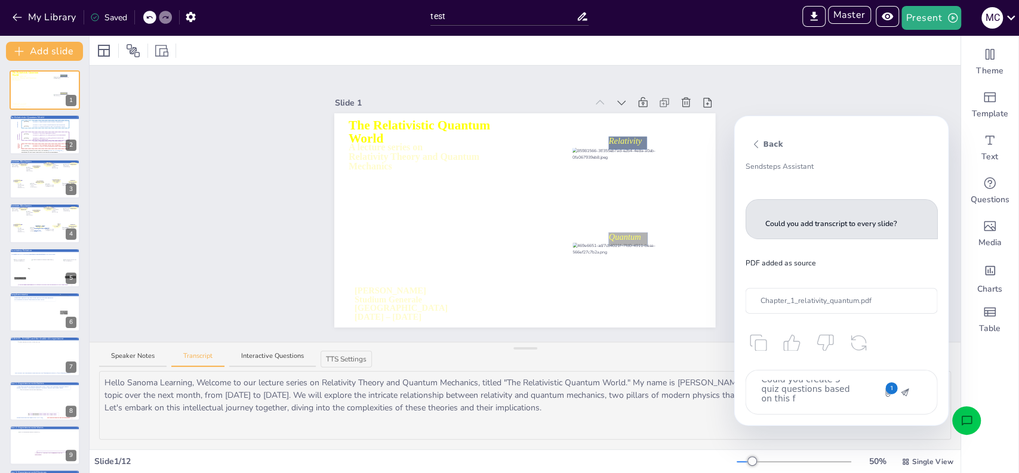
type textarea "x"
type textarea "Could you create 5 quiz questions based on this fi"
type textarea "x"
type textarea "Could you create 5 quiz questions based on this file"
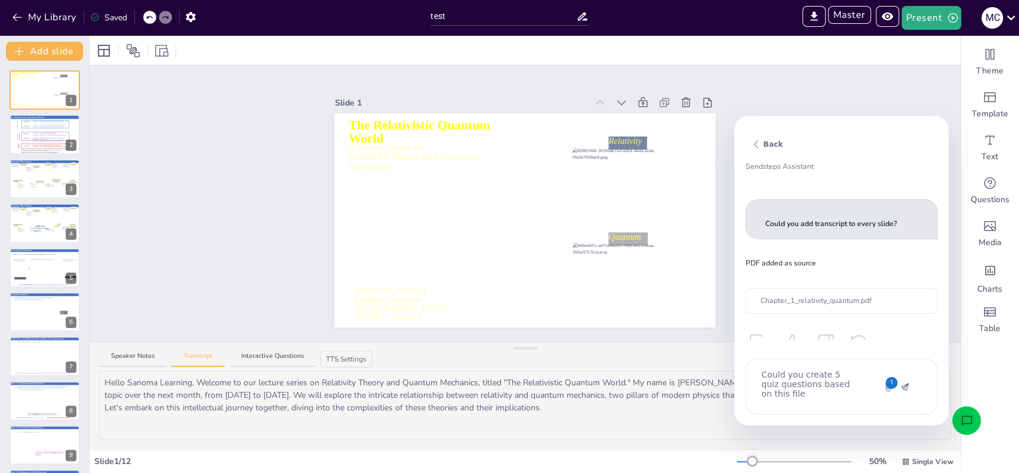
type textarea "x"
type textarea "Could you create 5 quiz questions based on this file"
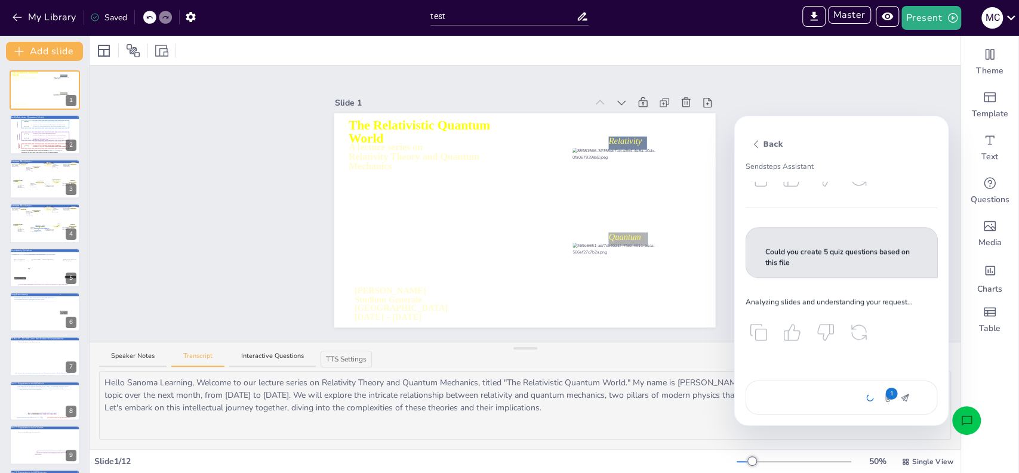
scroll to position [166, 0]
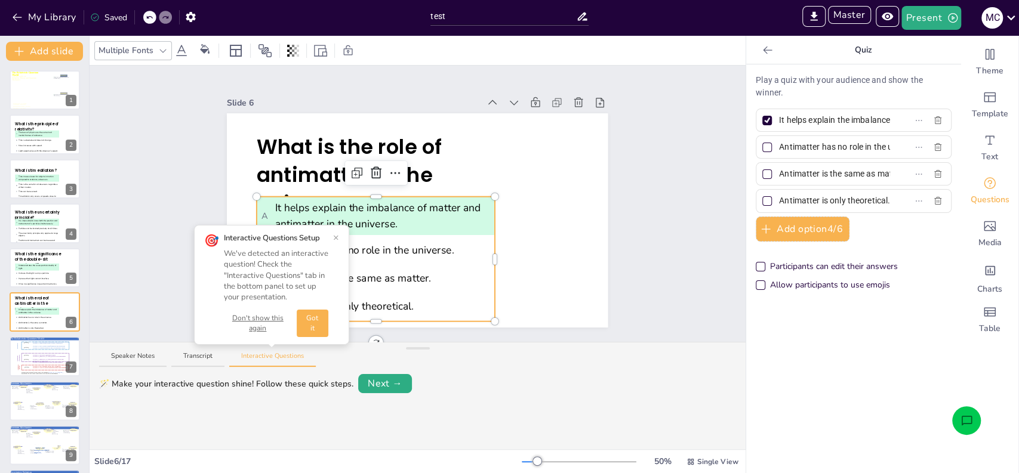
click at [264, 321] on button "Don't show this again" at bounding box center [258, 323] width 68 height 20
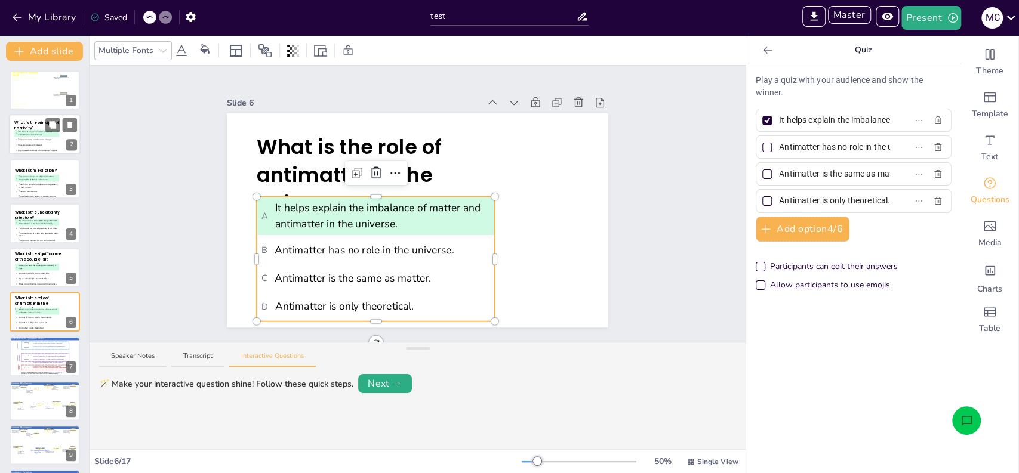
click at [29, 138] on li "B Time is absolute and does not change." at bounding box center [36, 140] width 45 height 5
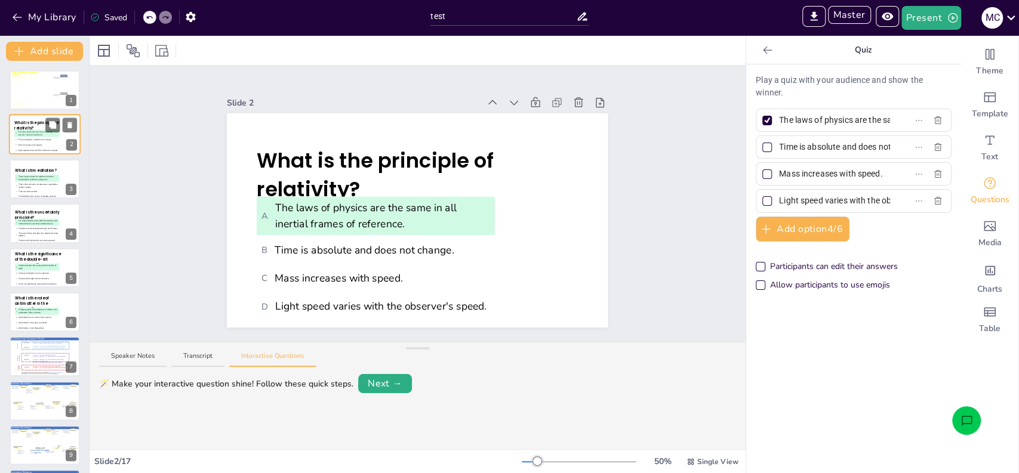
type input "The laws of physics are the same in all inertial frames of reference."
type input "Time is absolute and does not change."
type input "Mass increases with speed."
type input "Light speed varies with the observer's speed."
click at [372, 166] on span "What is the principle of relativity?" at bounding box center [375, 175] width 237 height 57
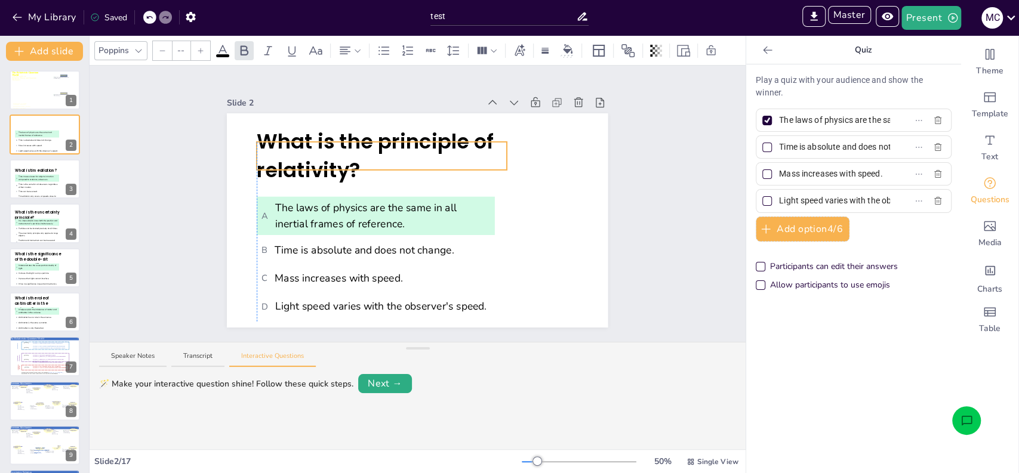
drag, startPoint x: 390, startPoint y: 156, endPoint x: 390, endPoint y: 137, distance: 19.1
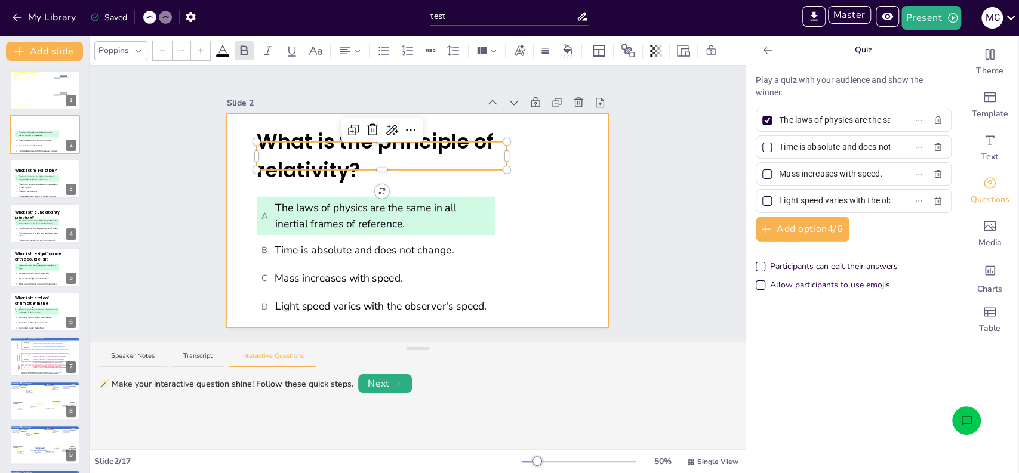
click at [233, 214] on div at bounding box center [417, 220] width 381 height 214
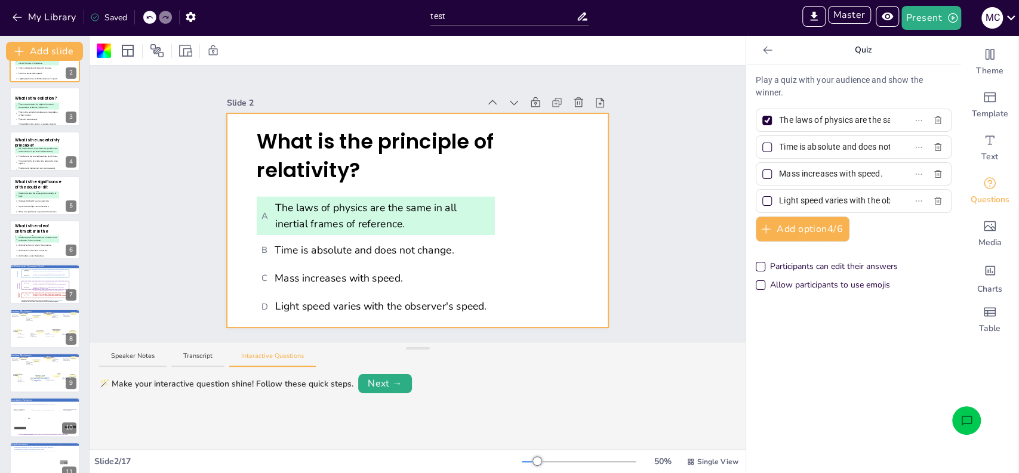
scroll to position [91, 0]
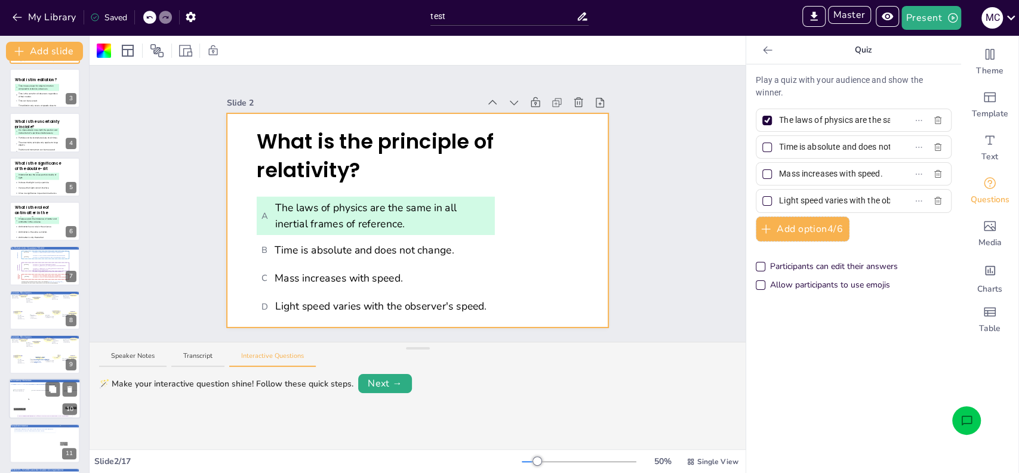
click at [53, 407] on div at bounding box center [46, 400] width 31 height 21
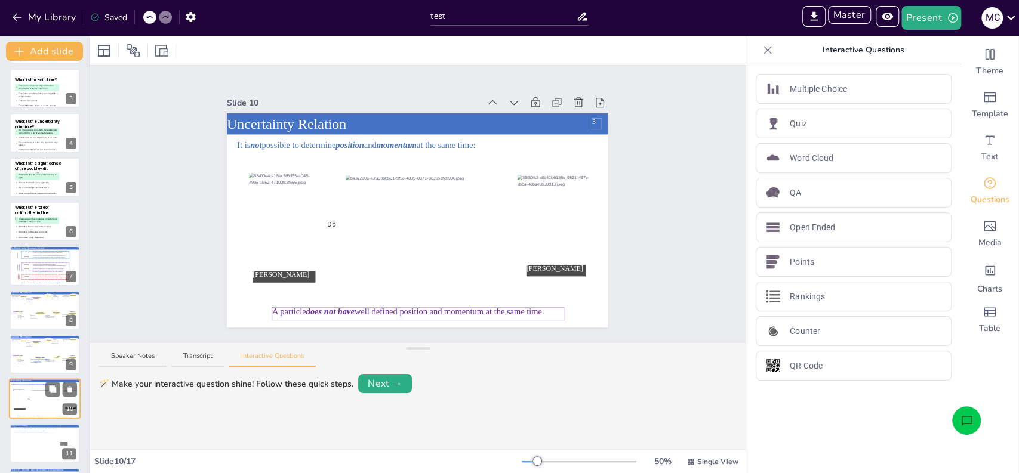
scroll to position [223, 0]
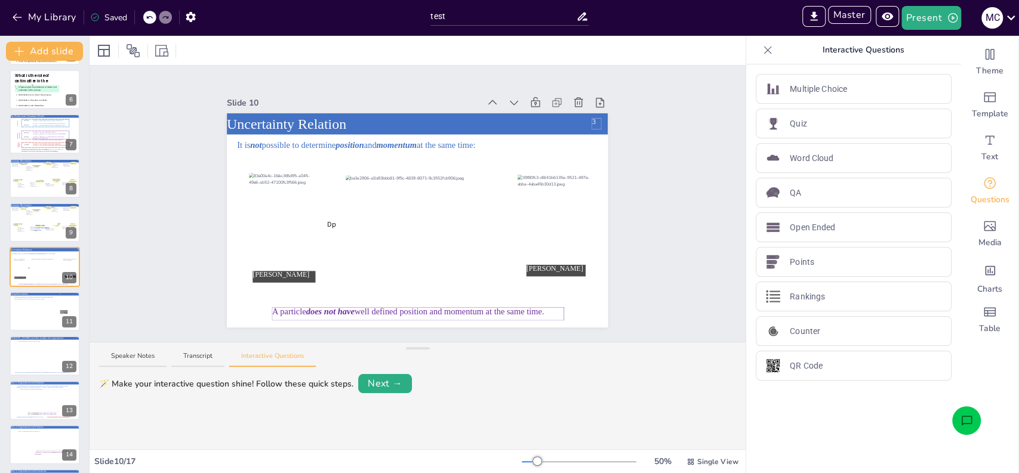
click at [963, 415] on icon "Open assistant chat" at bounding box center [967, 421] width 13 height 13
type textarea "x"
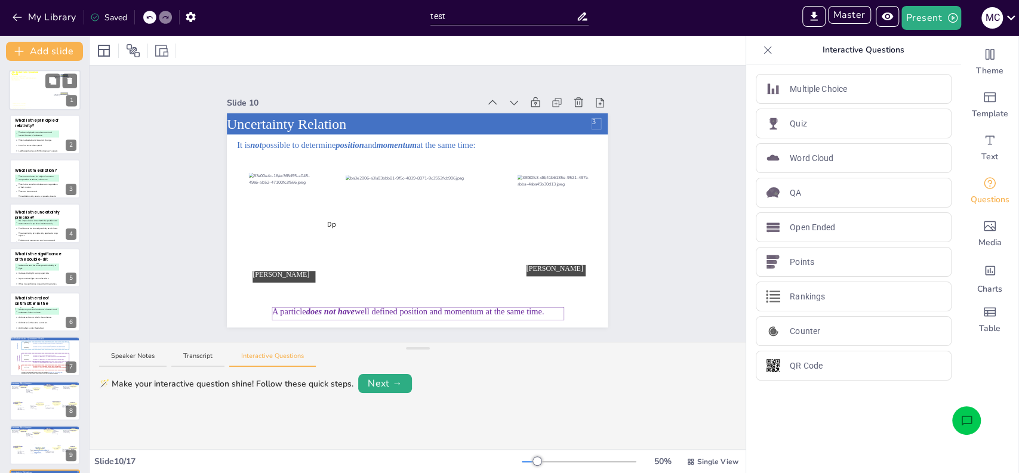
click at [40, 95] on div at bounding box center [45, 91] width 72 height 50
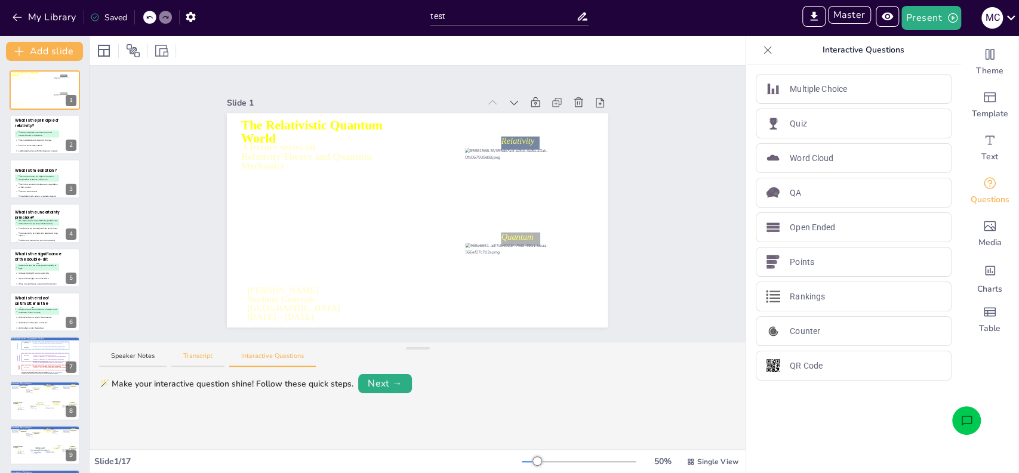
click at [190, 353] on button "Transcript" at bounding box center [197, 360] width 53 height 16
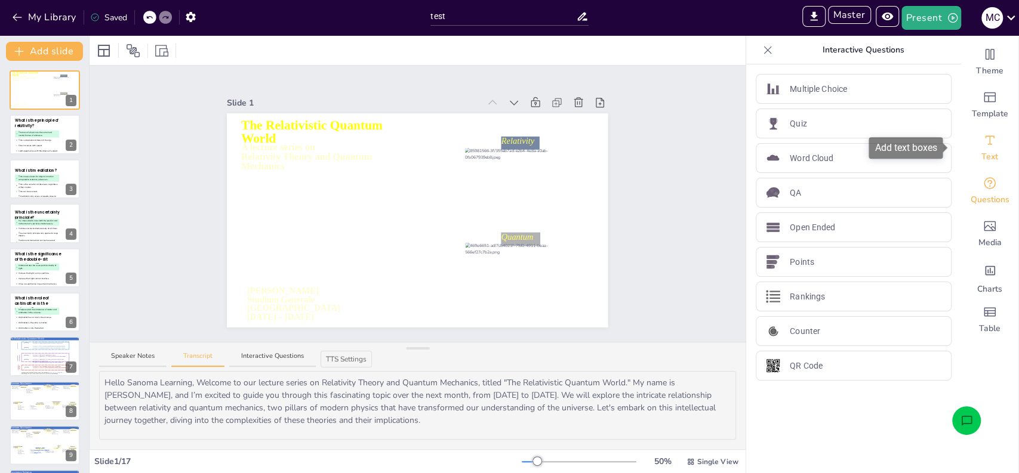
click at [989, 143] on div "Text" at bounding box center [989, 148] width 57 height 43
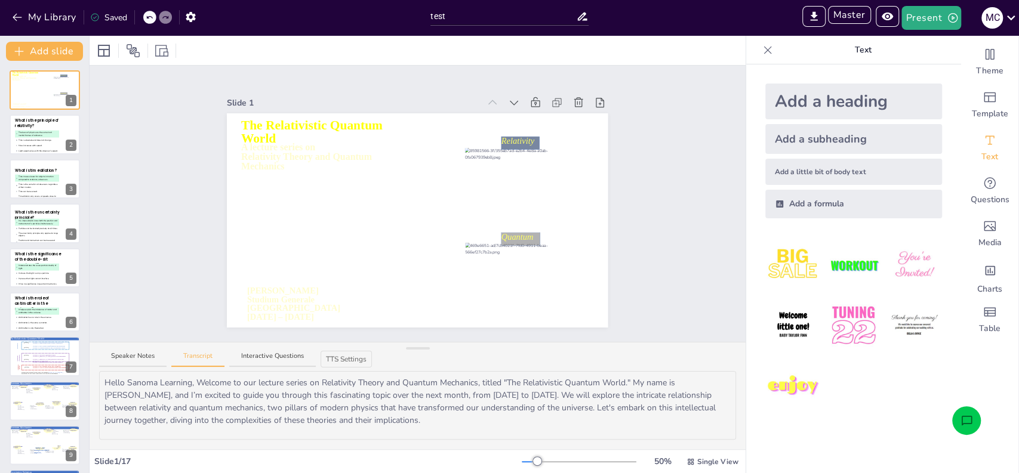
click at [805, 208] on div "Add a formula" at bounding box center [853, 204] width 177 height 29
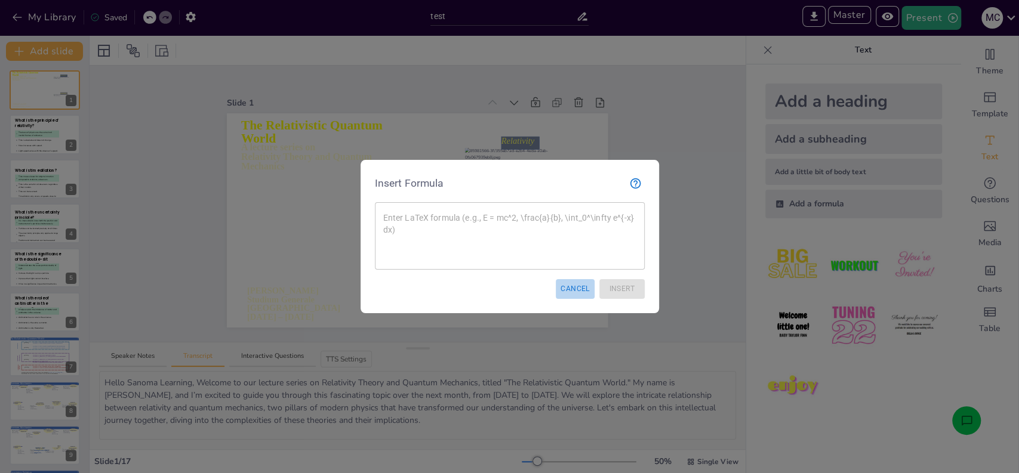
click at [571, 295] on button "Cancel" at bounding box center [575, 289] width 39 height 20
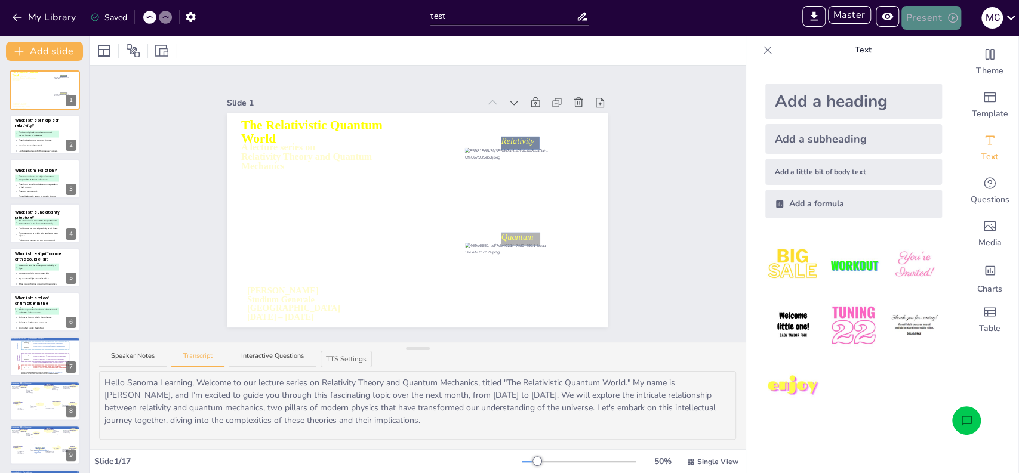
click at [918, 21] on button "Present" at bounding box center [931, 18] width 60 height 24
click at [949, 73] on li "Play presentation" at bounding box center [949, 73] width 94 height 19
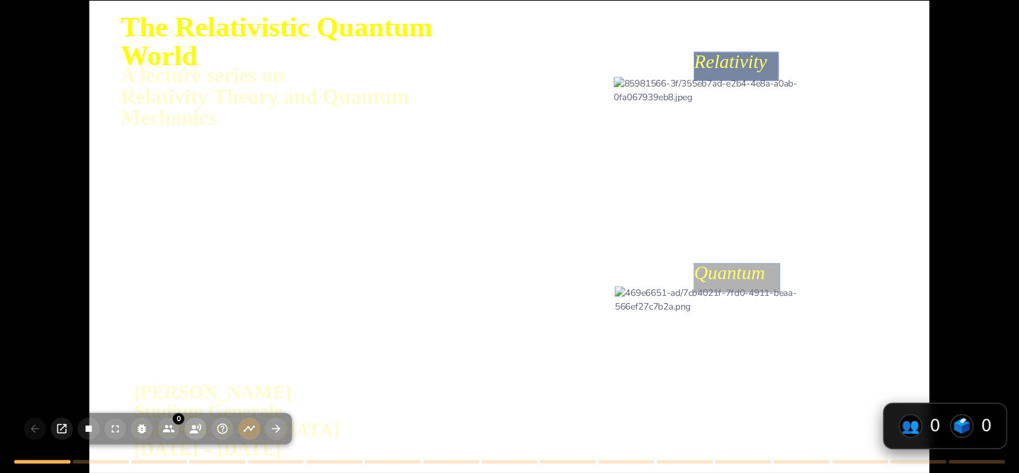
click at [193, 429] on circle "button" at bounding box center [194, 427] width 4 height 4
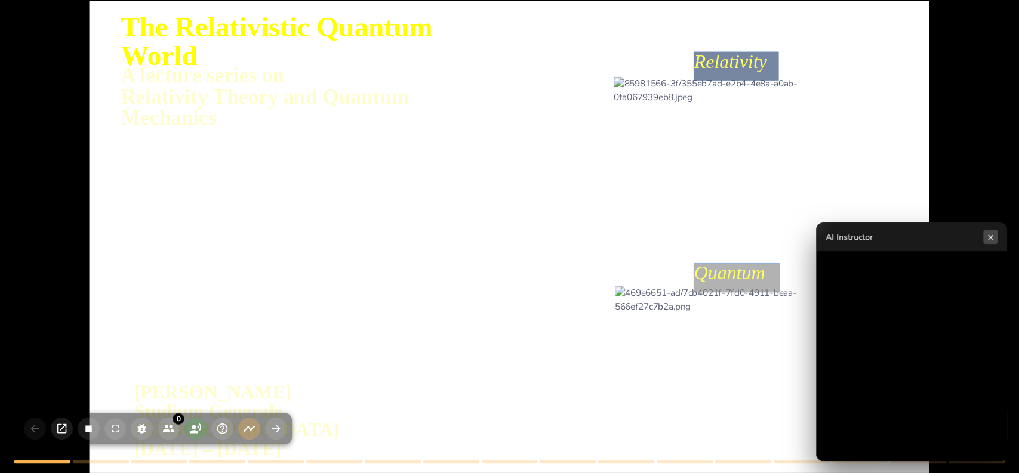
click at [993, 238] on button "×" at bounding box center [990, 237] width 14 height 14
